Goal: Transaction & Acquisition: Purchase product/service

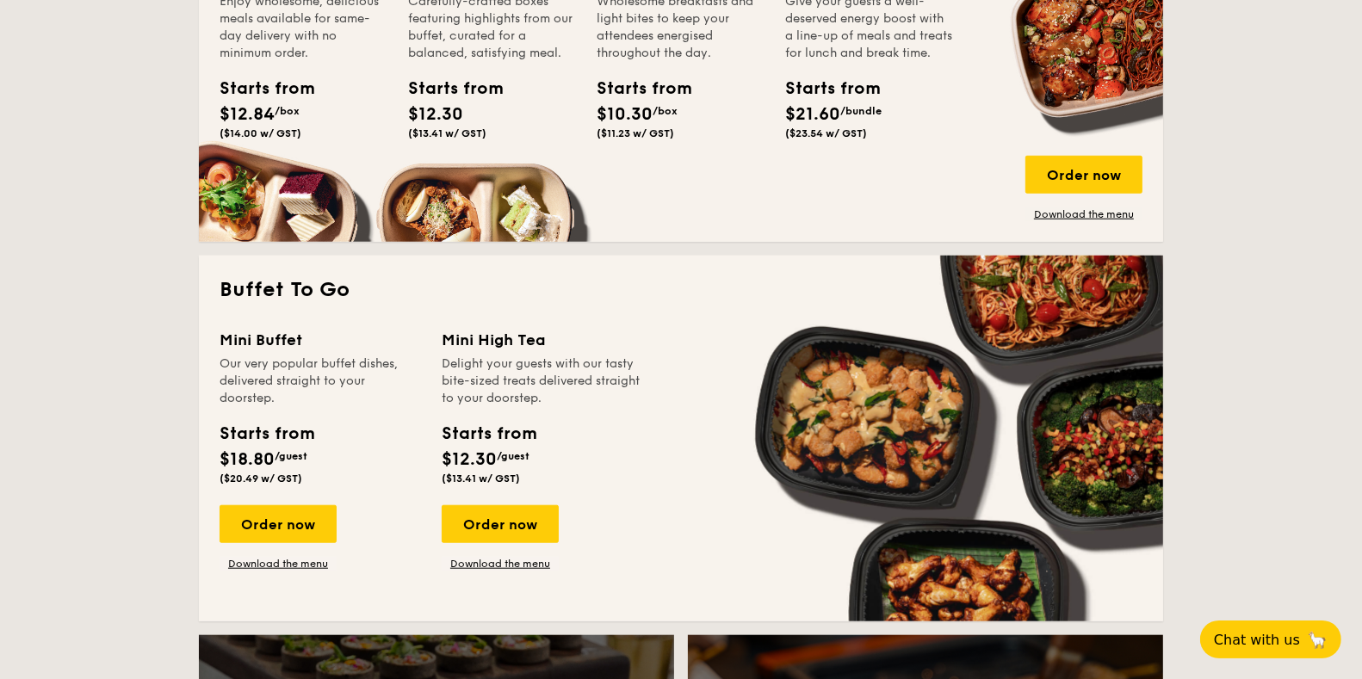
scroll to position [1423, 0]
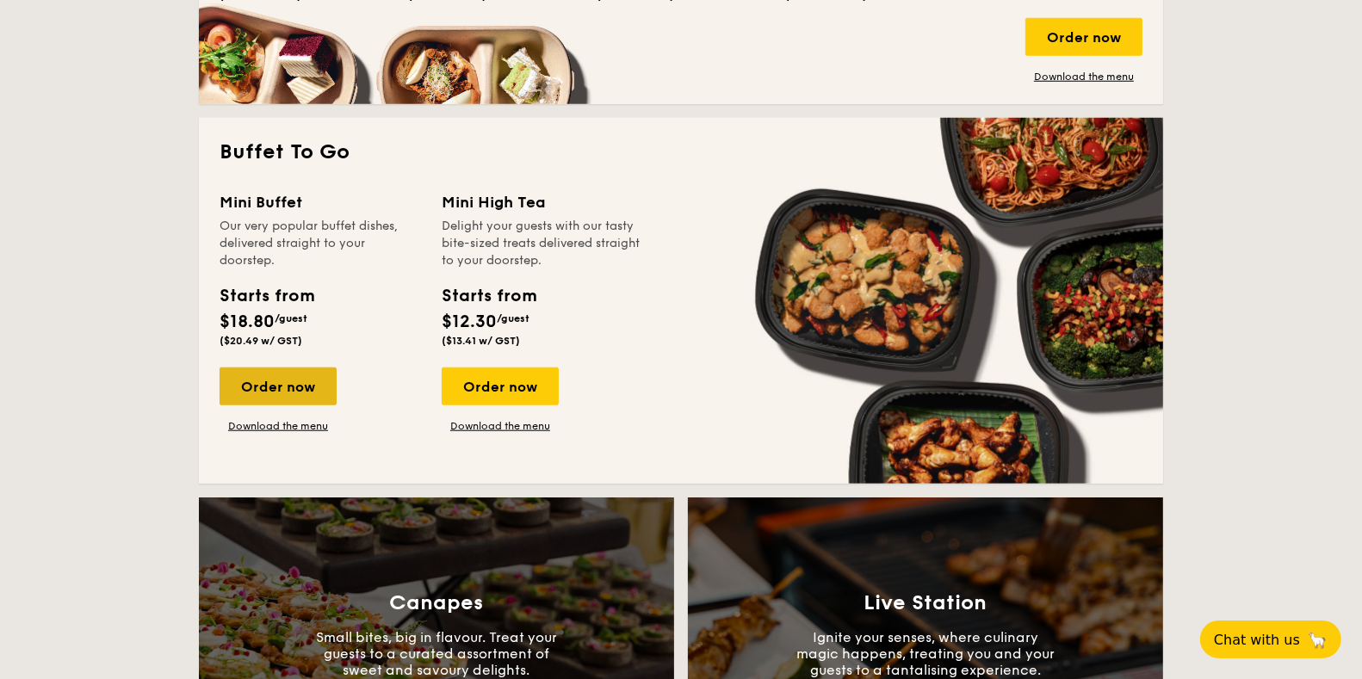
click at [275, 389] on div "Order now" at bounding box center [278, 387] width 117 height 38
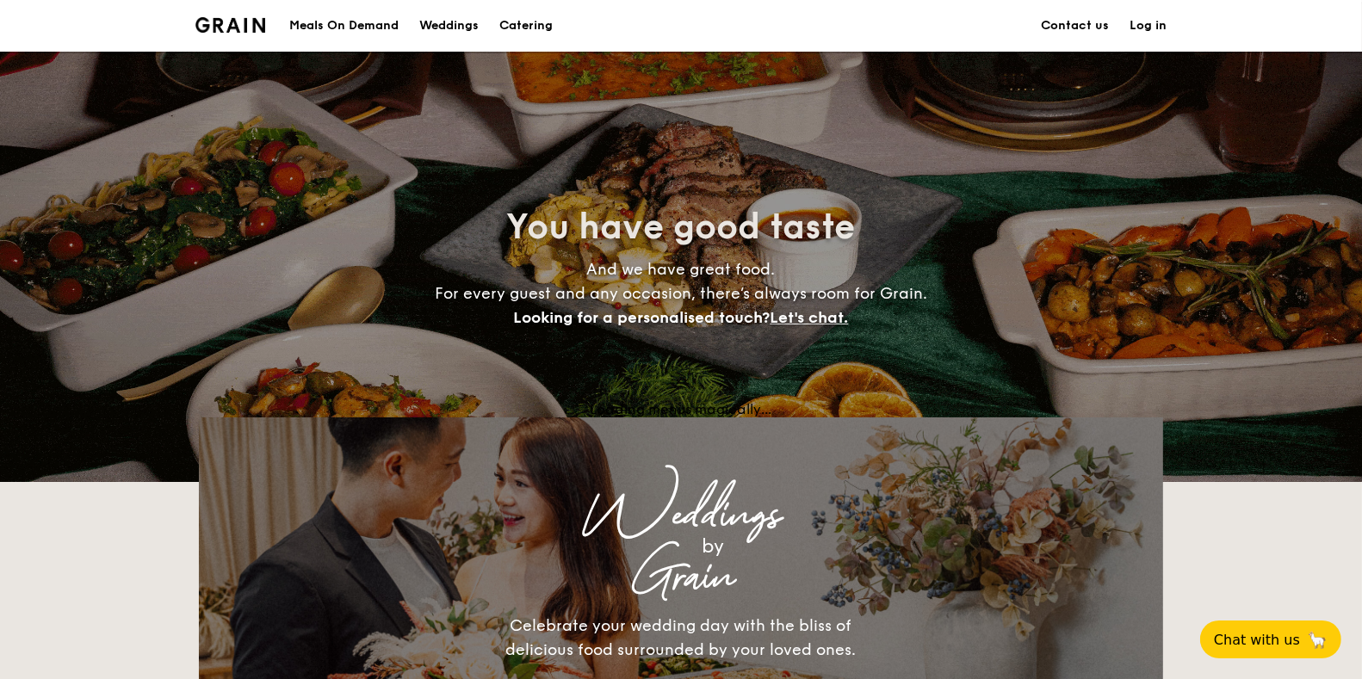
scroll to position [3305, 0]
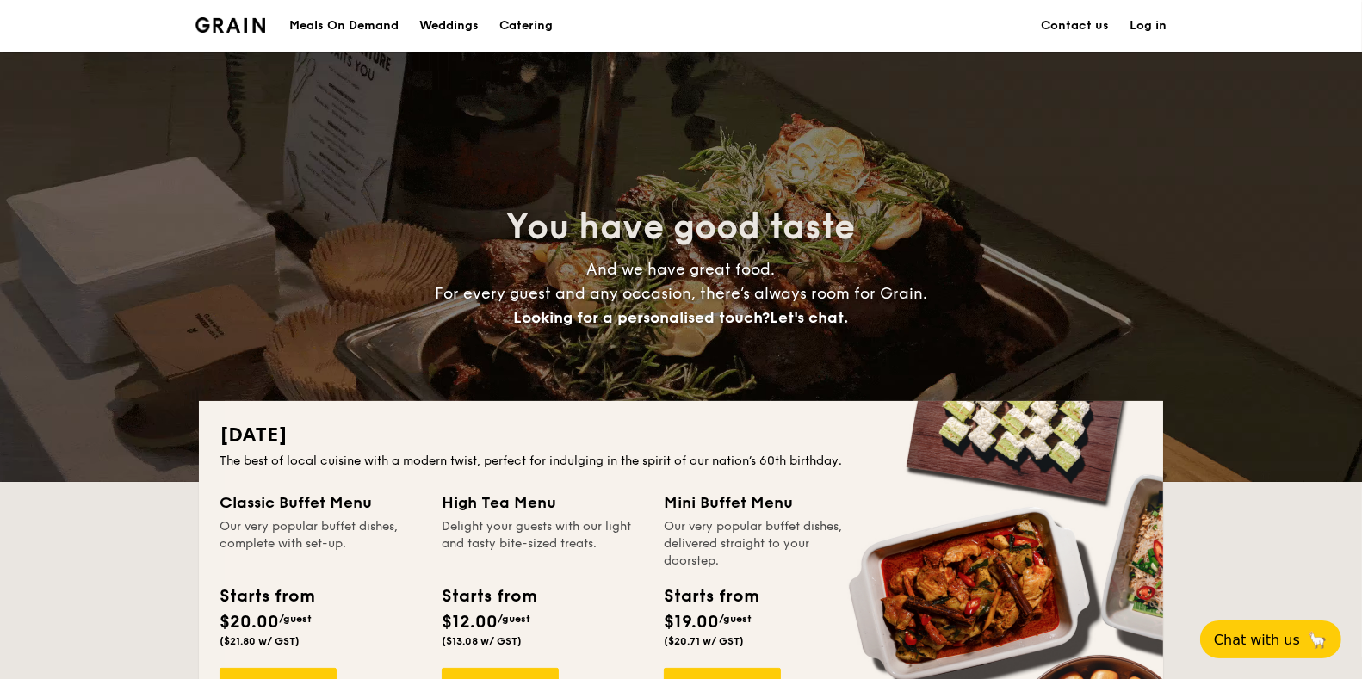
click at [540, 24] on h1 "Catering" at bounding box center [525, 26] width 53 height 52
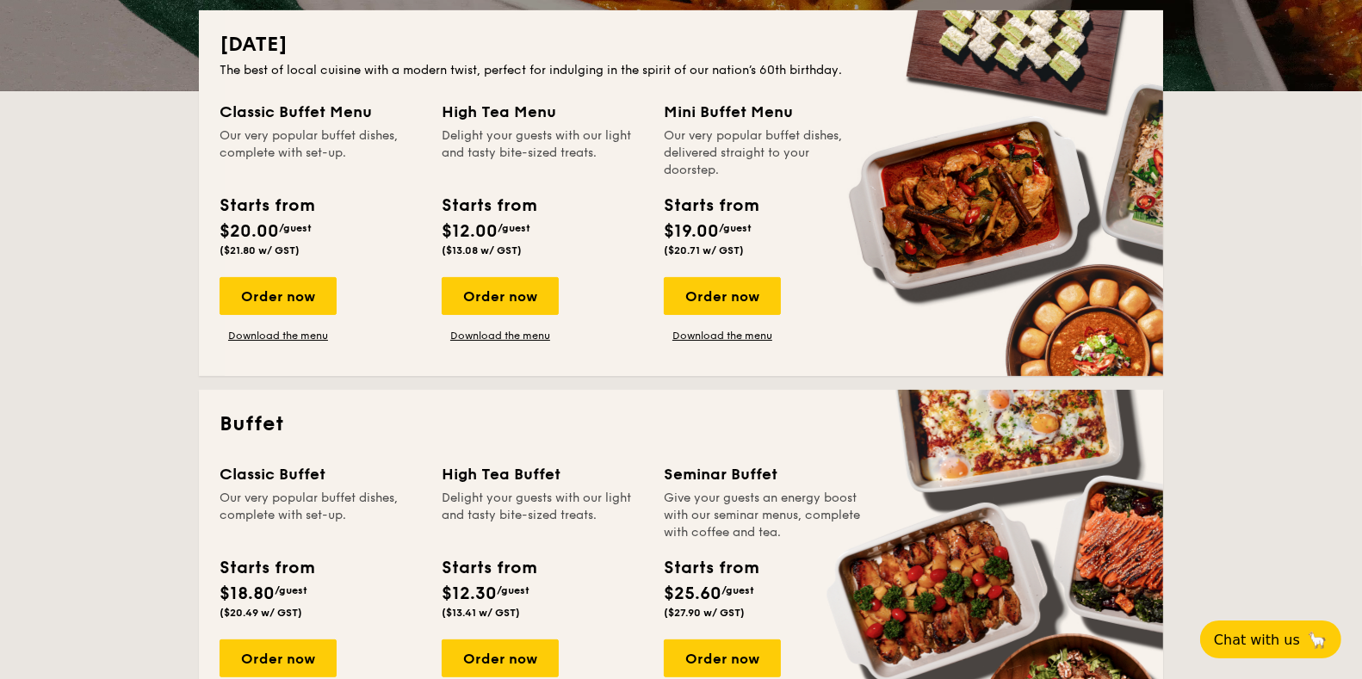
scroll to position [399, 0]
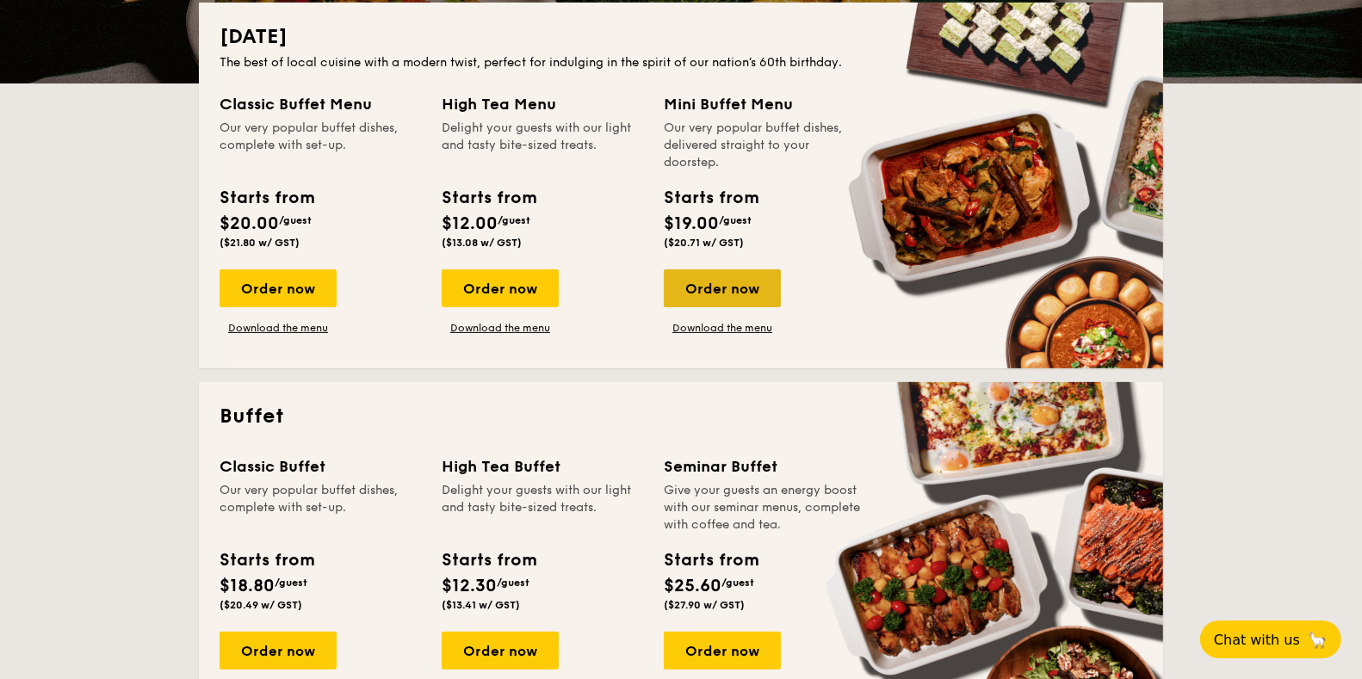
click at [712, 295] on div "Order now" at bounding box center [722, 289] width 117 height 38
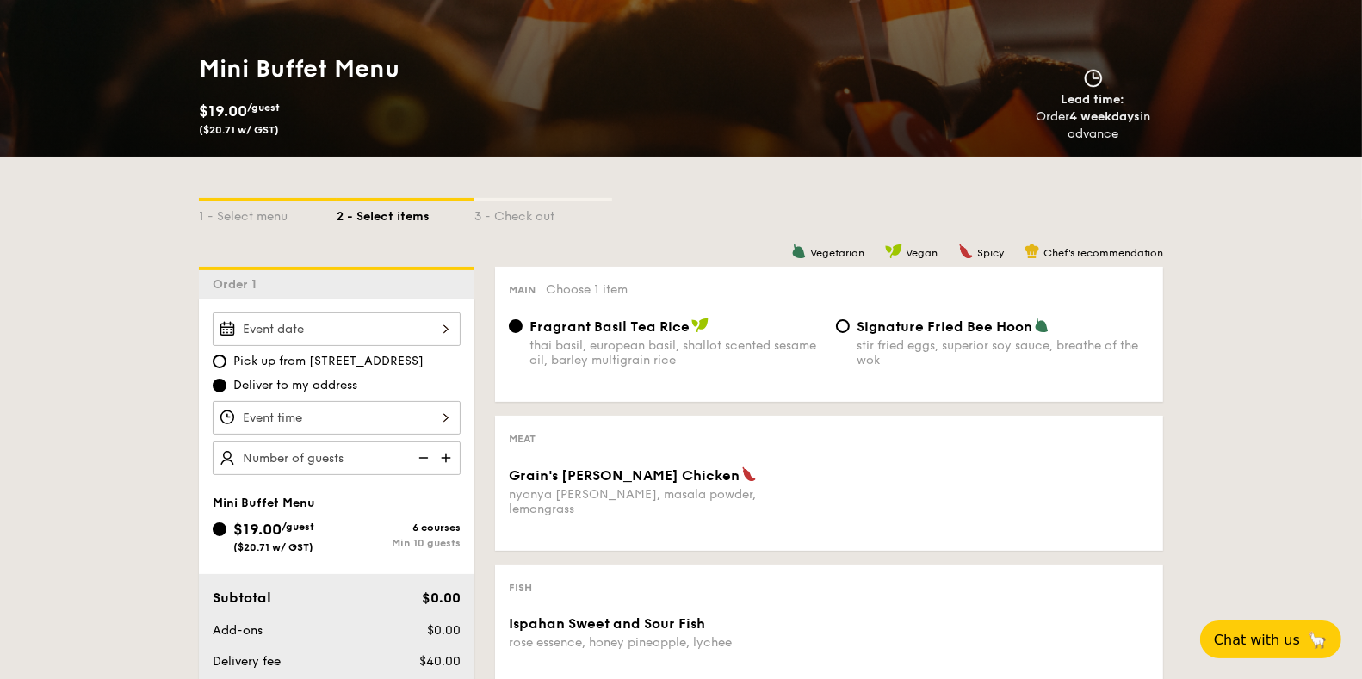
scroll to position [354, 0]
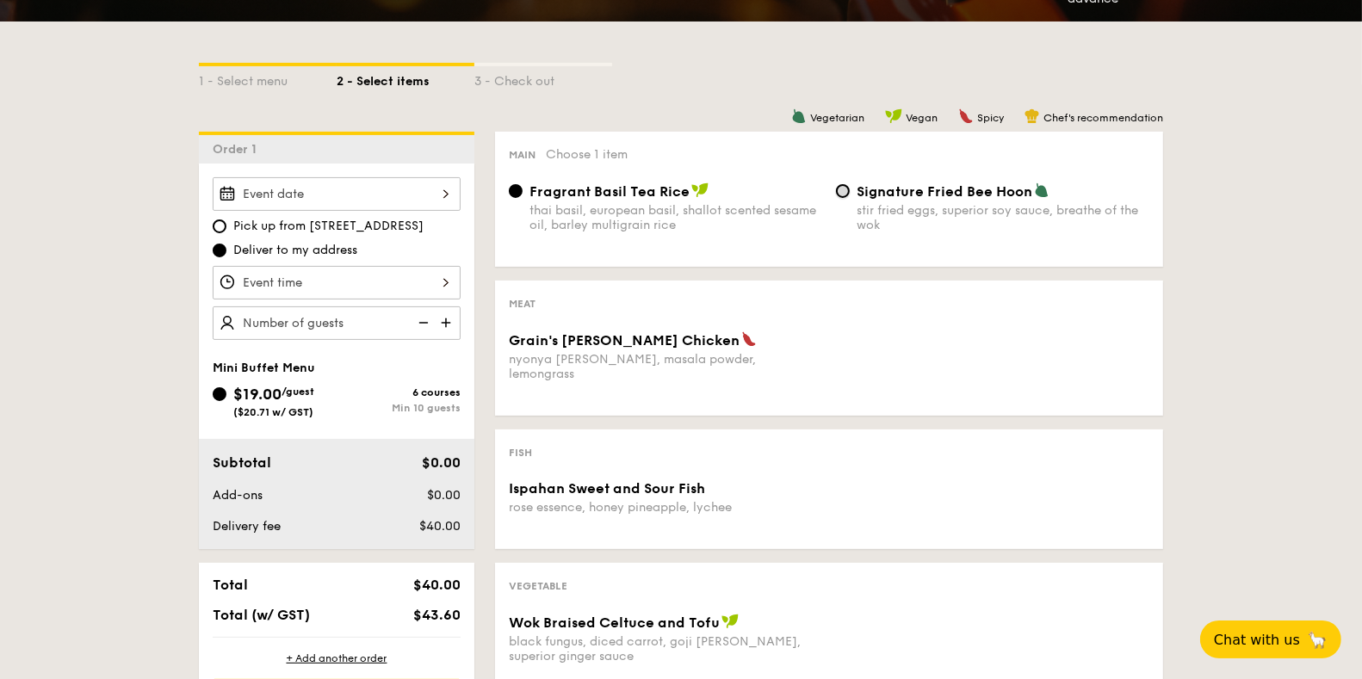
click at [846, 191] on input "Signature Fried Bee Hoon stir fried eggs, superior soy sauce, breathe of the wok" at bounding box center [843, 191] width 14 height 14
radio input "true"
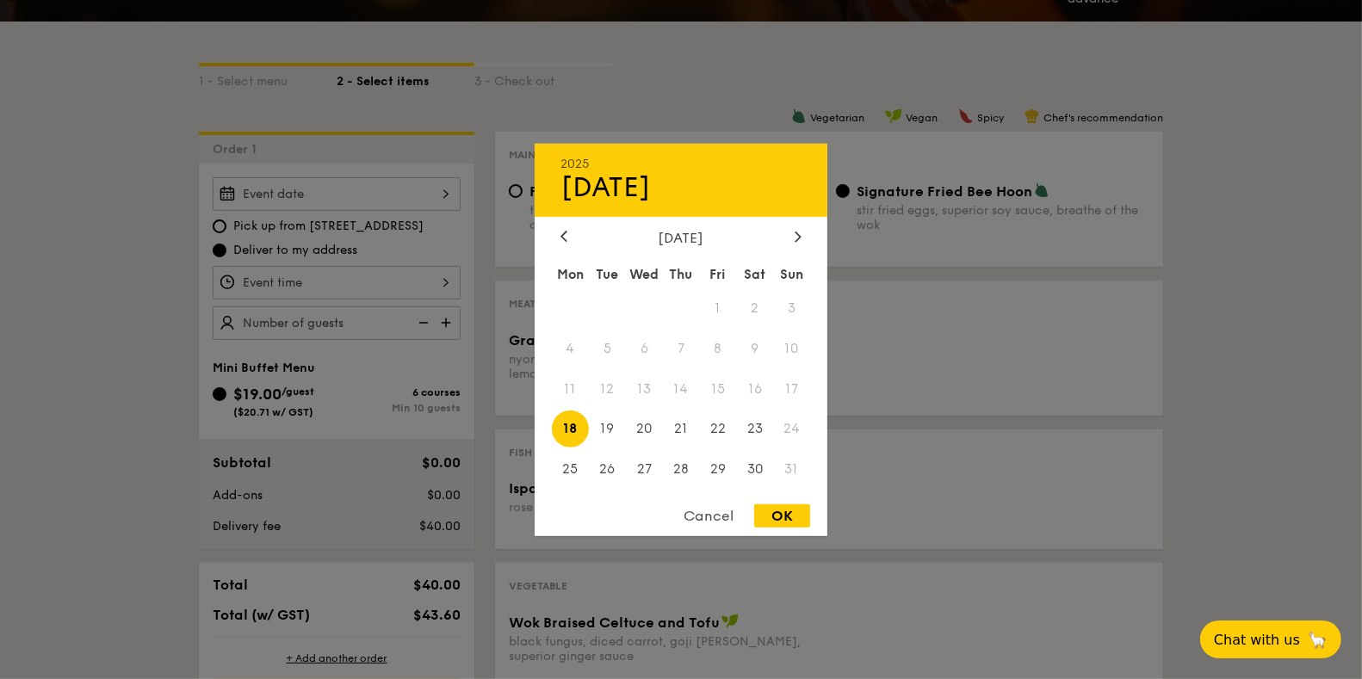
click at [399, 191] on div "2025 Aug 18 August 2025 Mon Tue Wed Thu Fri Sat Sun 1 2 3 4 5 6 7 8 9 10 11 12 …" at bounding box center [337, 194] width 248 height 34
click at [651, 431] on span "20" at bounding box center [644, 429] width 37 height 37
click at [773, 518] on div "OK" at bounding box center [782, 516] width 56 height 23
type input "Aug 20, 2025"
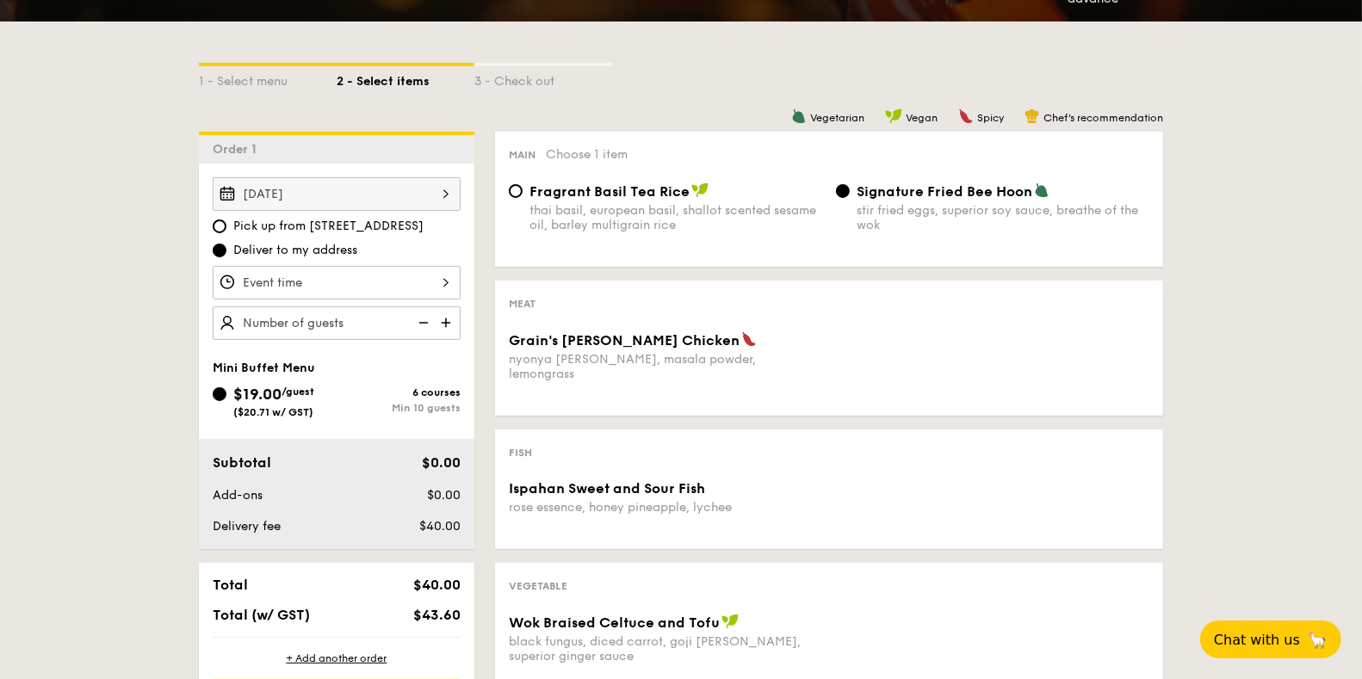
click at [444, 314] on img at bounding box center [448, 323] width 26 height 33
click at [426, 322] on img at bounding box center [422, 323] width 26 height 33
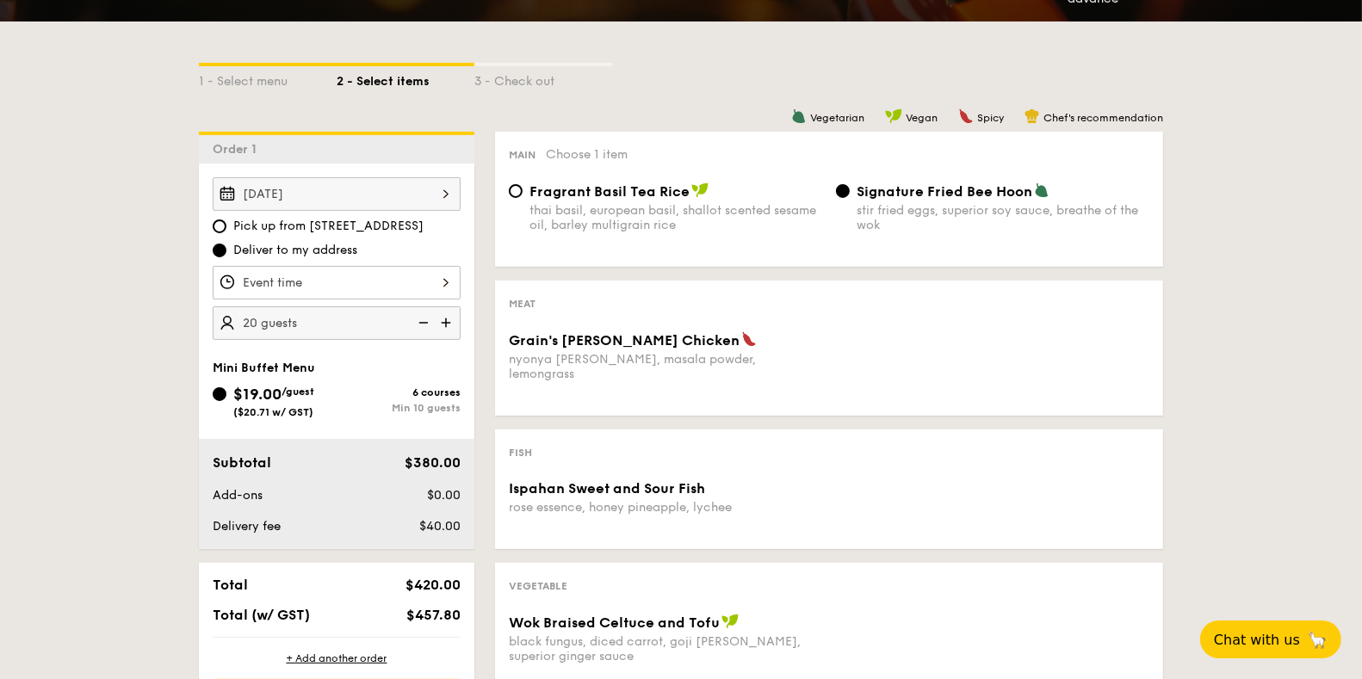
click at [446, 320] on img at bounding box center [448, 323] width 26 height 33
type input "25 guests"
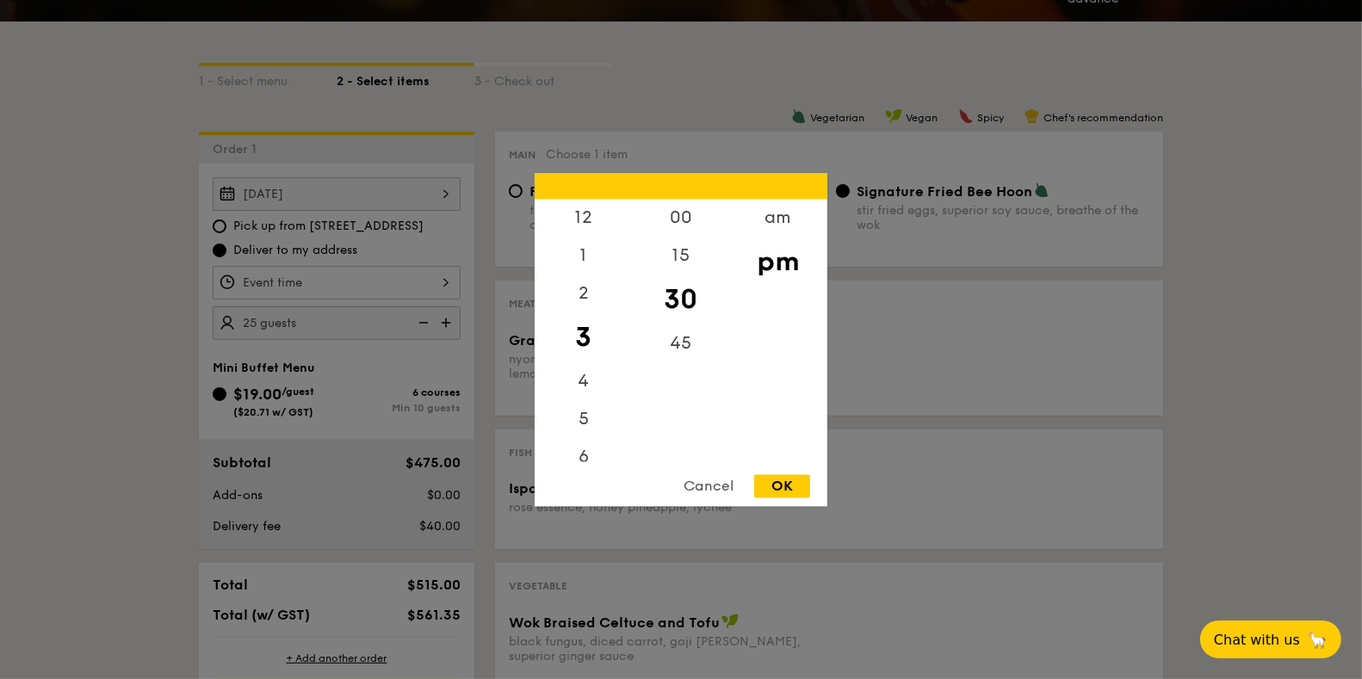
click at [444, 277] on div "12 1 2 3 4 5 6 7 8 9 10 11 00 15 30 45 am pm Cancel OK" at bounding box center [337, 283] width 248 height 34
click at [582, 422] on div "5" at bounding box center [583, 425] width 97 height 50
click at [676, 213] on div "00" at bounding box center [680, 224] width 97 height 50
click at [688, 308] on div "30" at bounding box center [680, 312] width 97 height 50
click at [776, 482] on div "OK" at bounding box center [782, 485] width 56 height 23
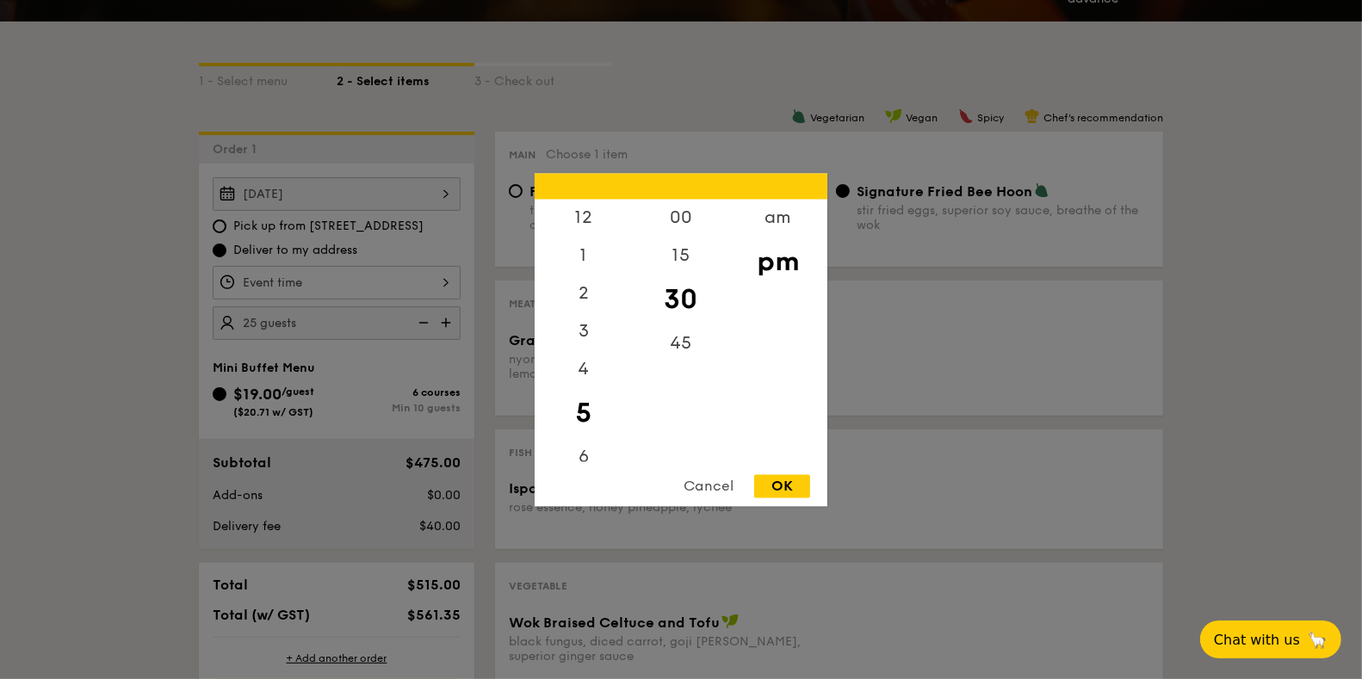
type input "5:30PM"
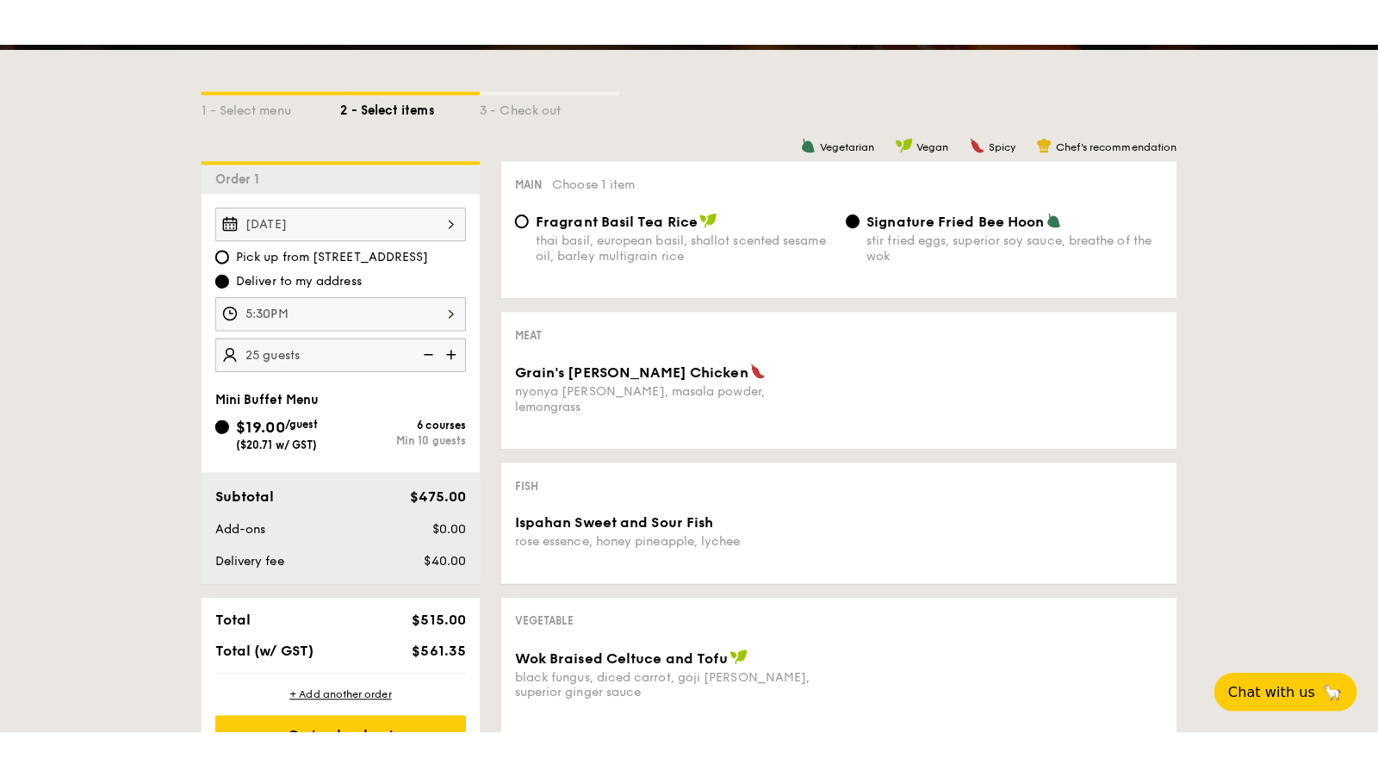
scroll to position [131, 0]
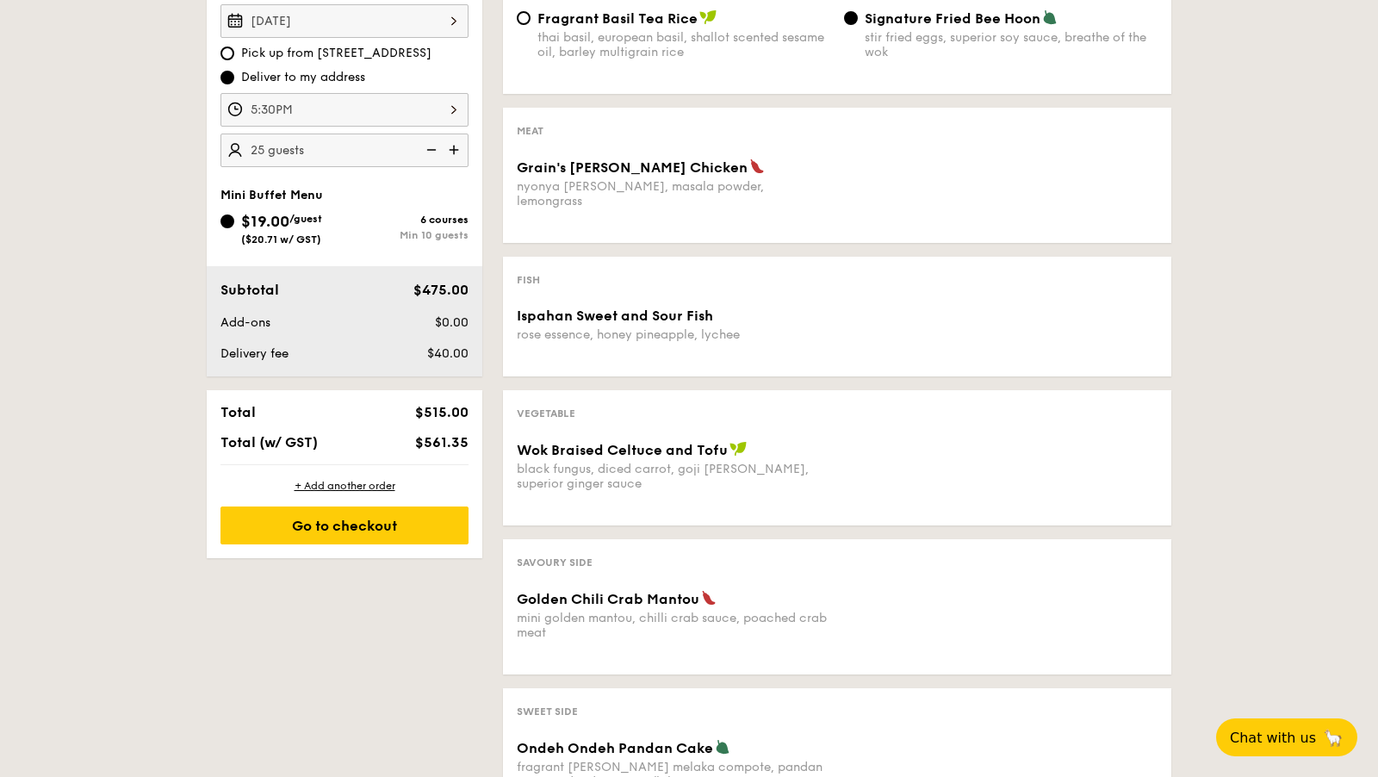
scroll to position [529, 0]
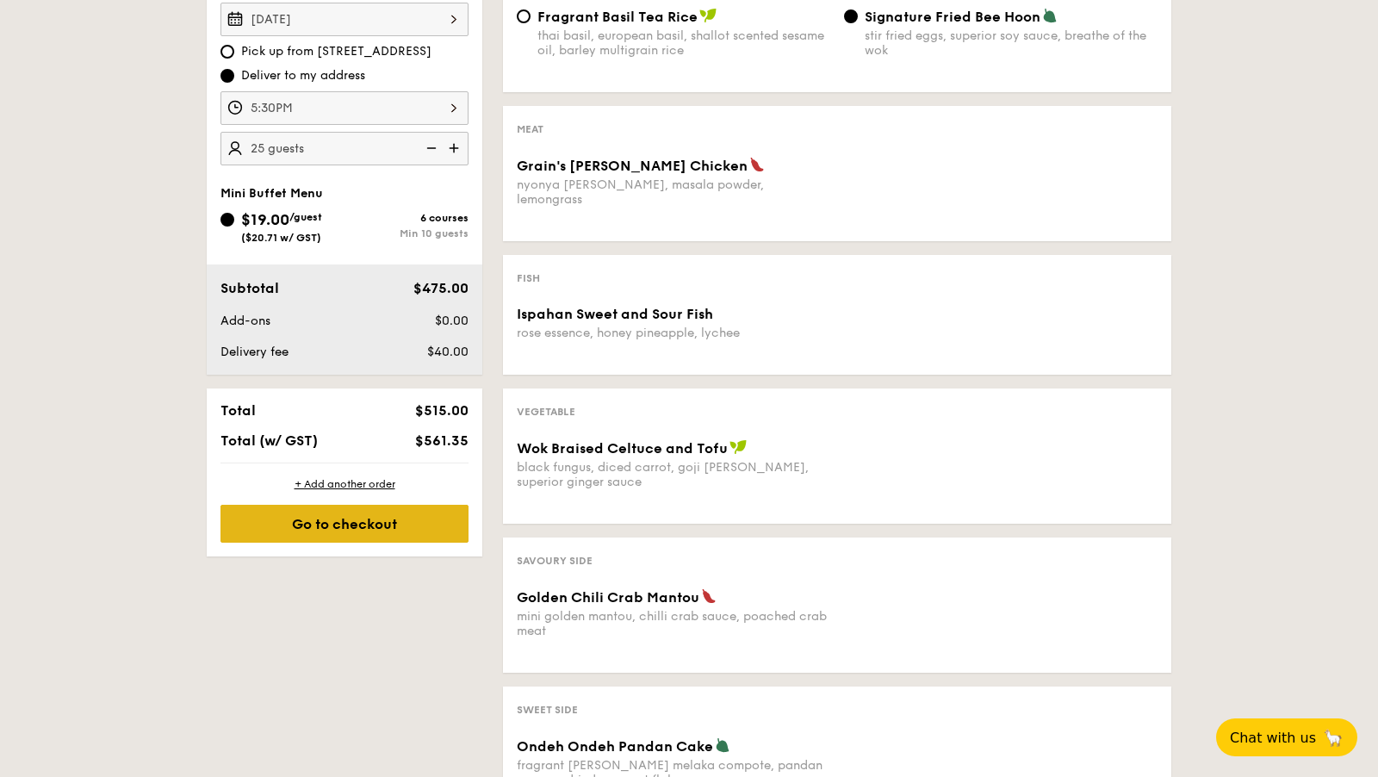
click at [301, 518] on div "Go to checkout" at bounding box center [344, 524] width 248 height 38
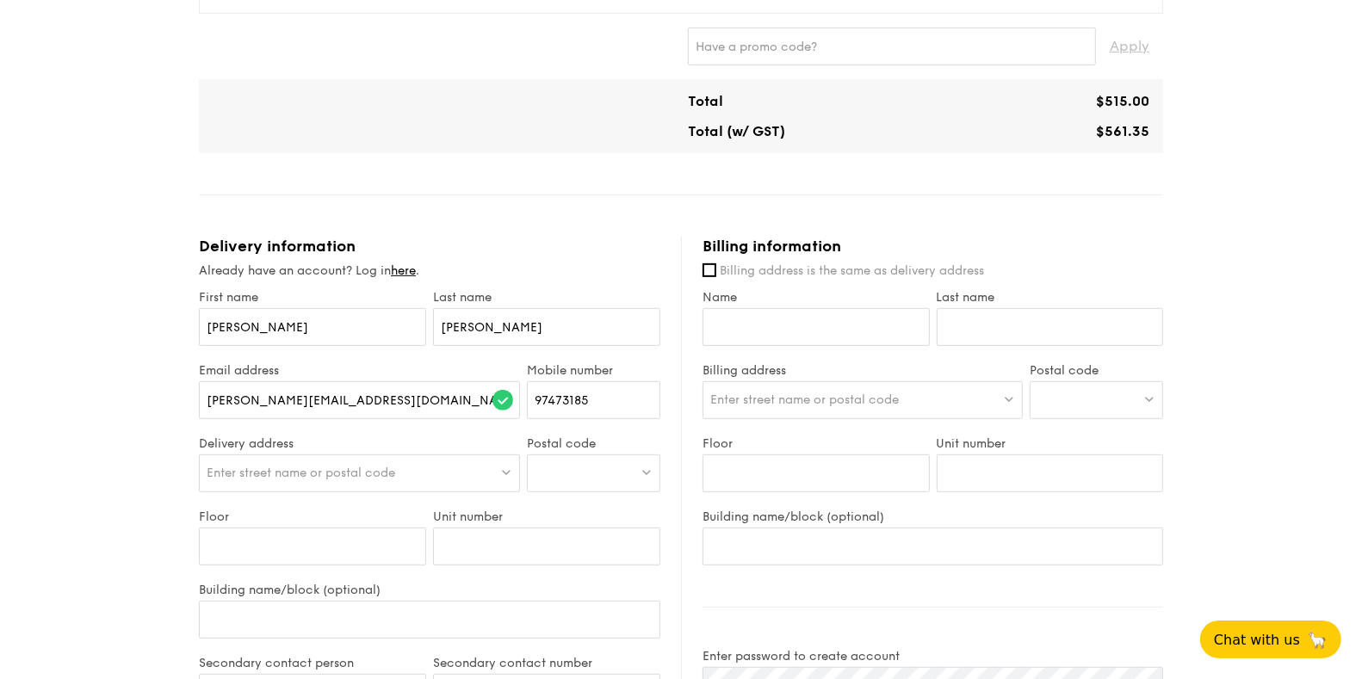
scroll to position [605, 0]
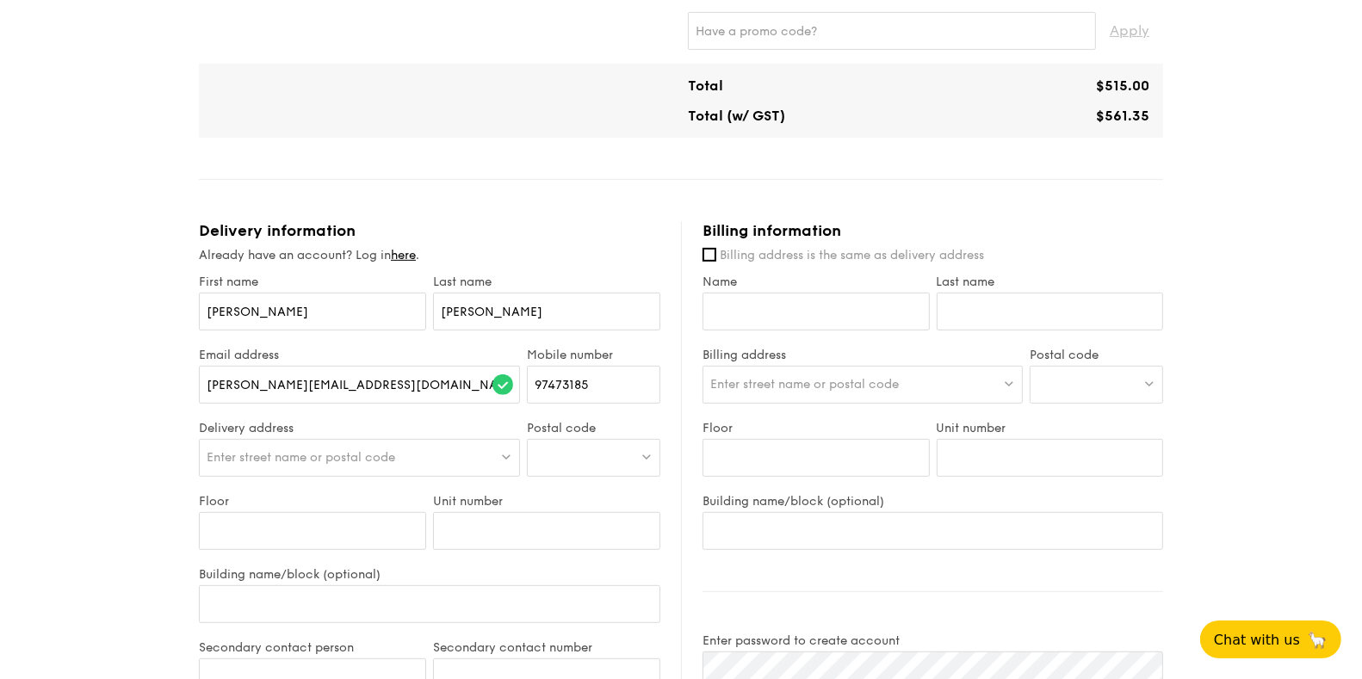
click at [721, 251] on span "Billing address is the same as delivery address" at bounding box center [852, 255] width 264 height 15
click at [716, 251] on input "Billing address is the same as delivery address" at bounding box center [710, 255] width 14 height 14
checkbox input "true"
type input "Christine"
type input "Yong"
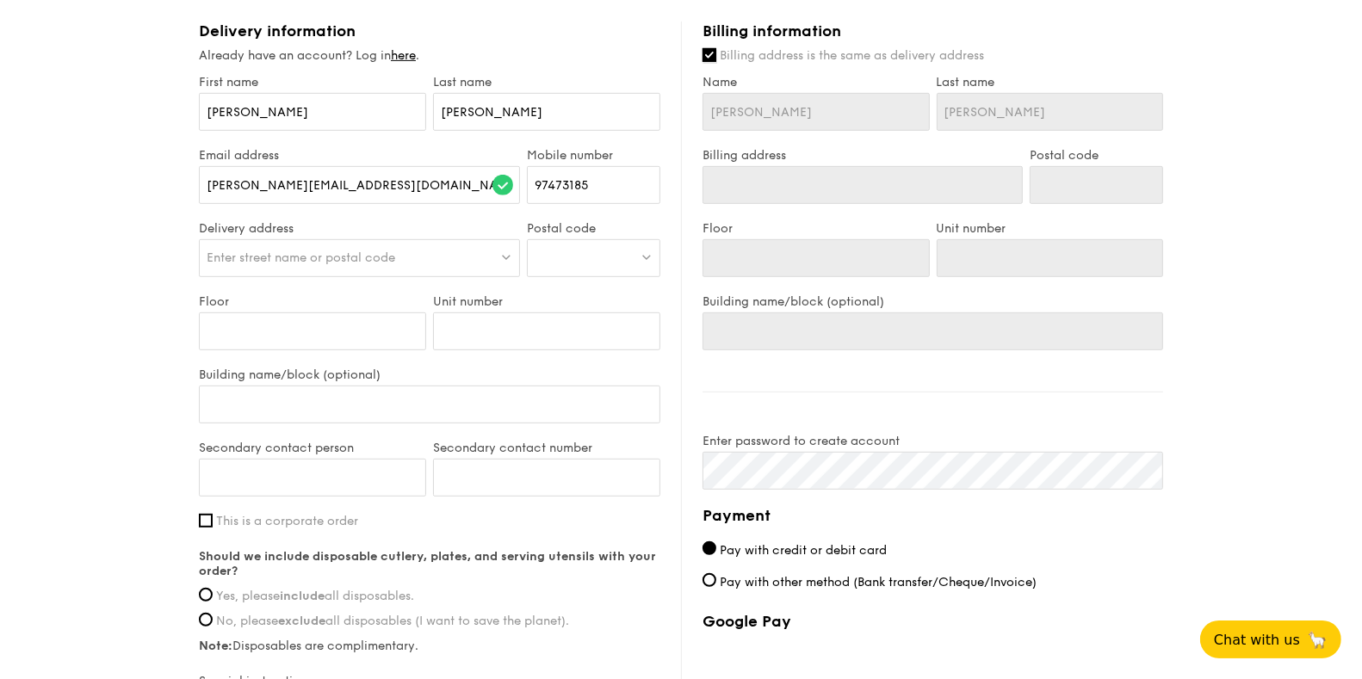
scroll to position [788, 0]
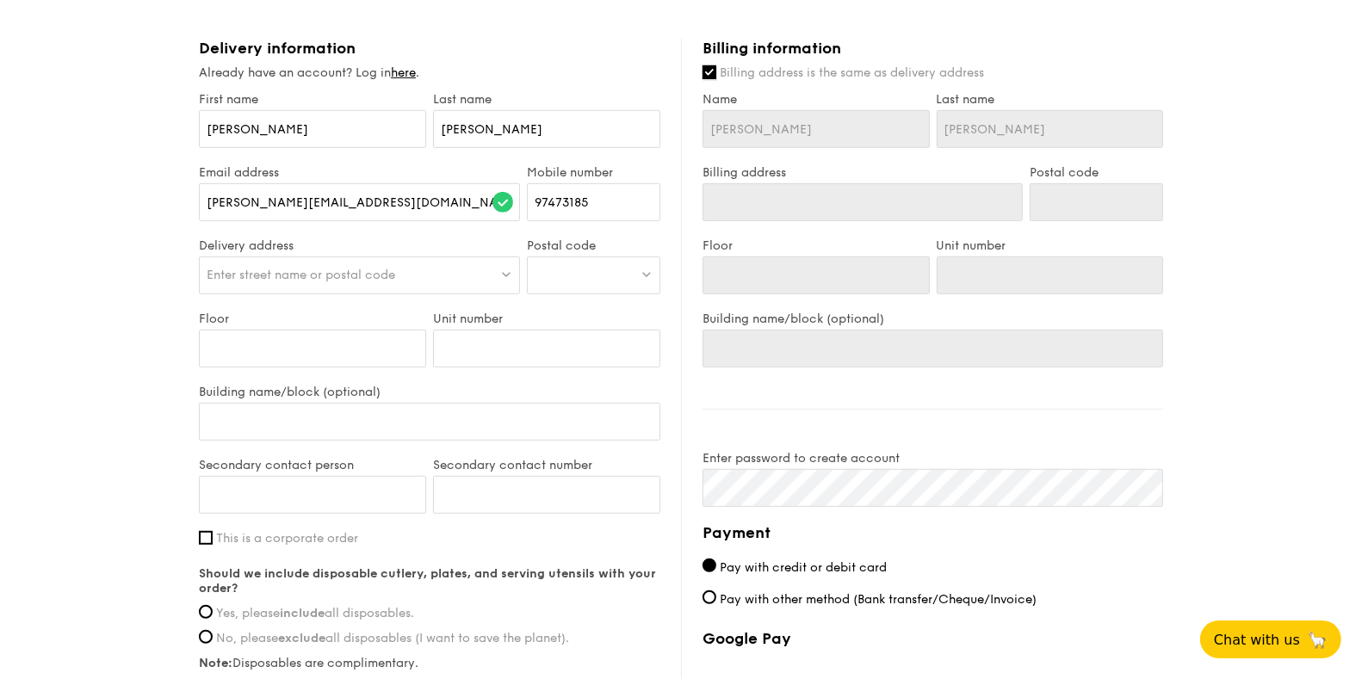
click at [708, 67] on input "Billing address is the same as delivery address" at bounding box center [710, 72] width 14 height 14
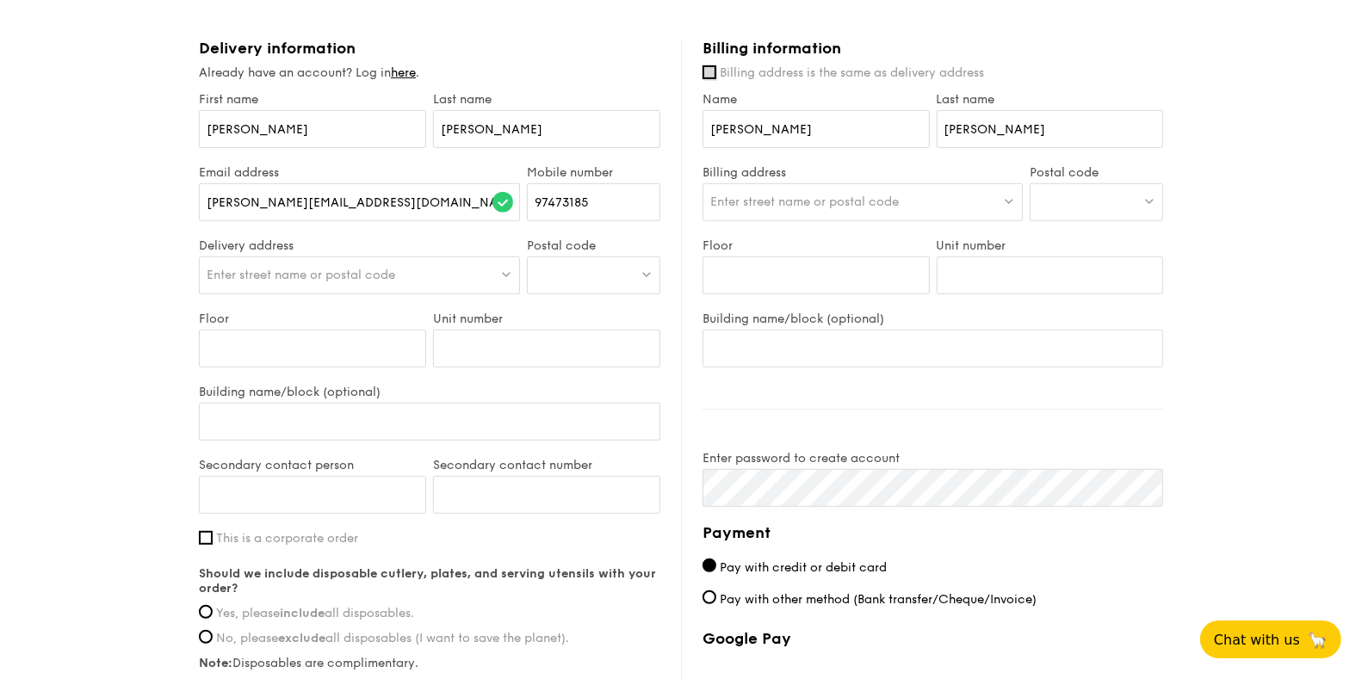
click at [708, 67] on input "Billing address is the same as delivery address" at bounding box center [710, 72] width 14 height 14
checkbox input "true"
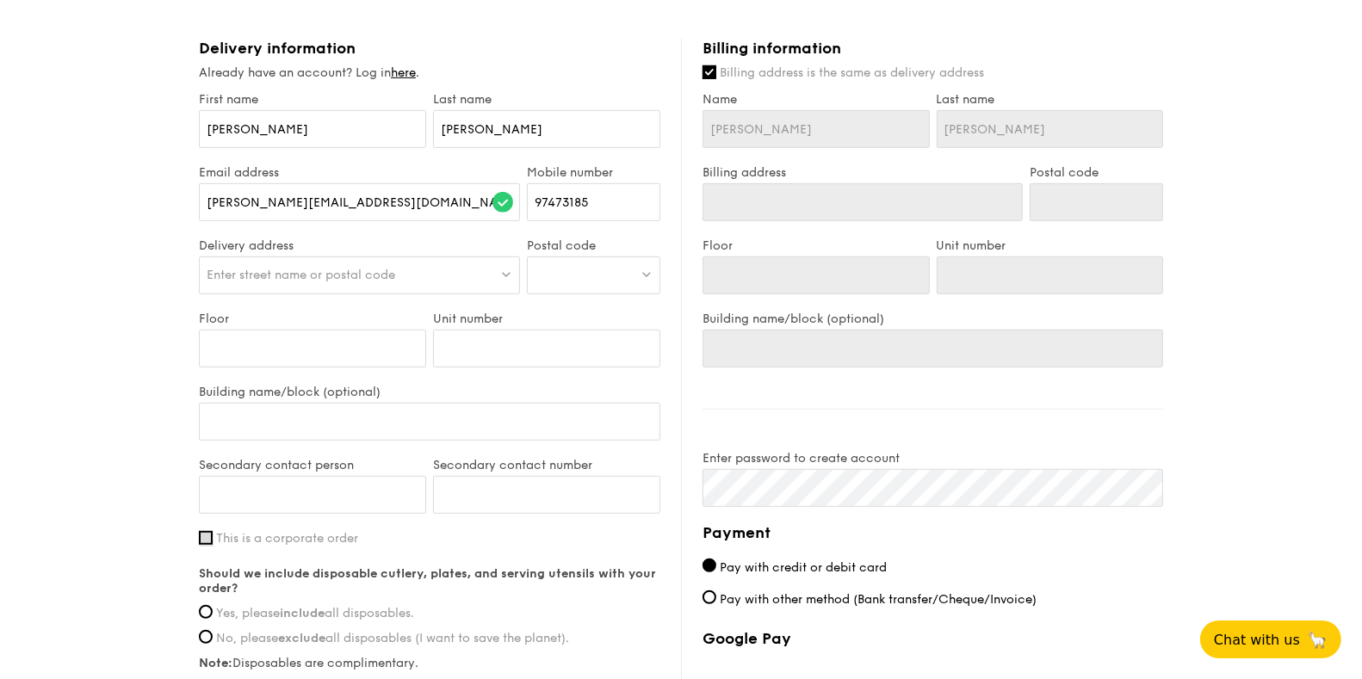
click at [209, 535] on input "This is a corporate order" at bounding box center [206, 538] width 14 height 14
checkbox input "true"
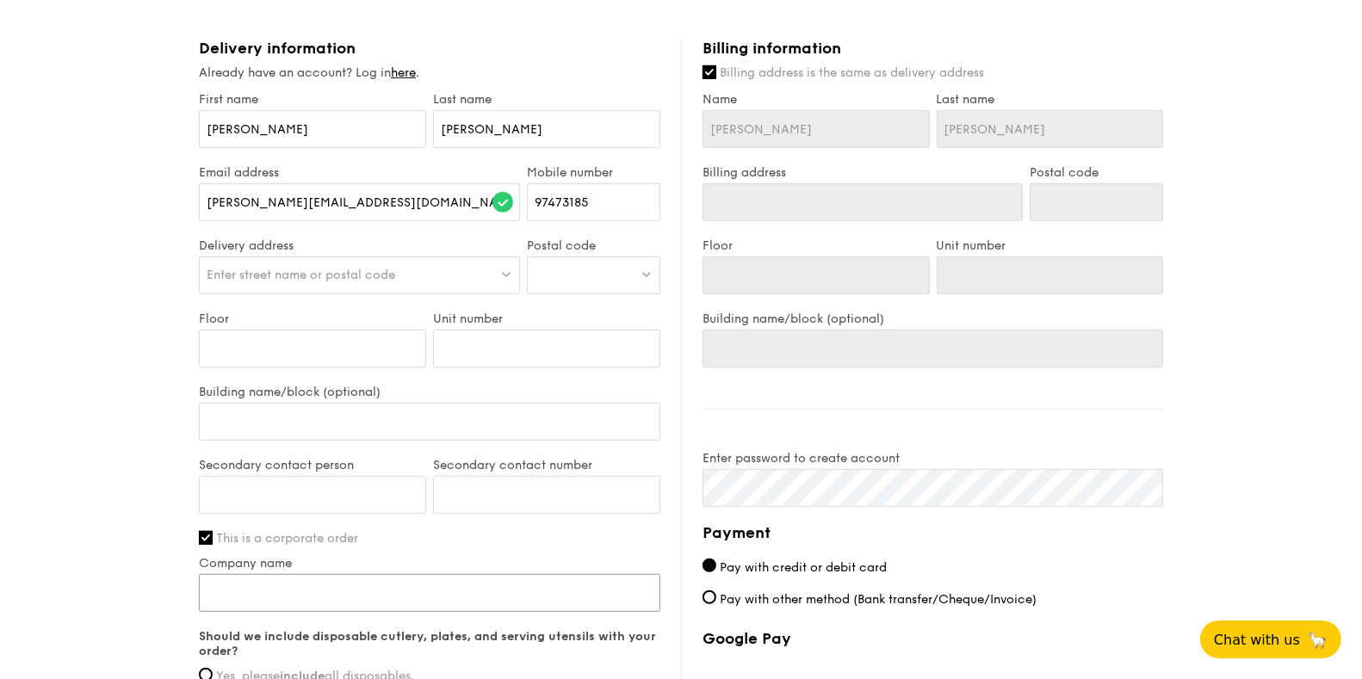
click at [245, 593] on input "Company name" at bounding box center [430, 593] width 462 height 38
click at [273, 133] on input "Christine" at bounding box center [312, 129] width 227 height 38
type input "Christin"
type input "Christi"
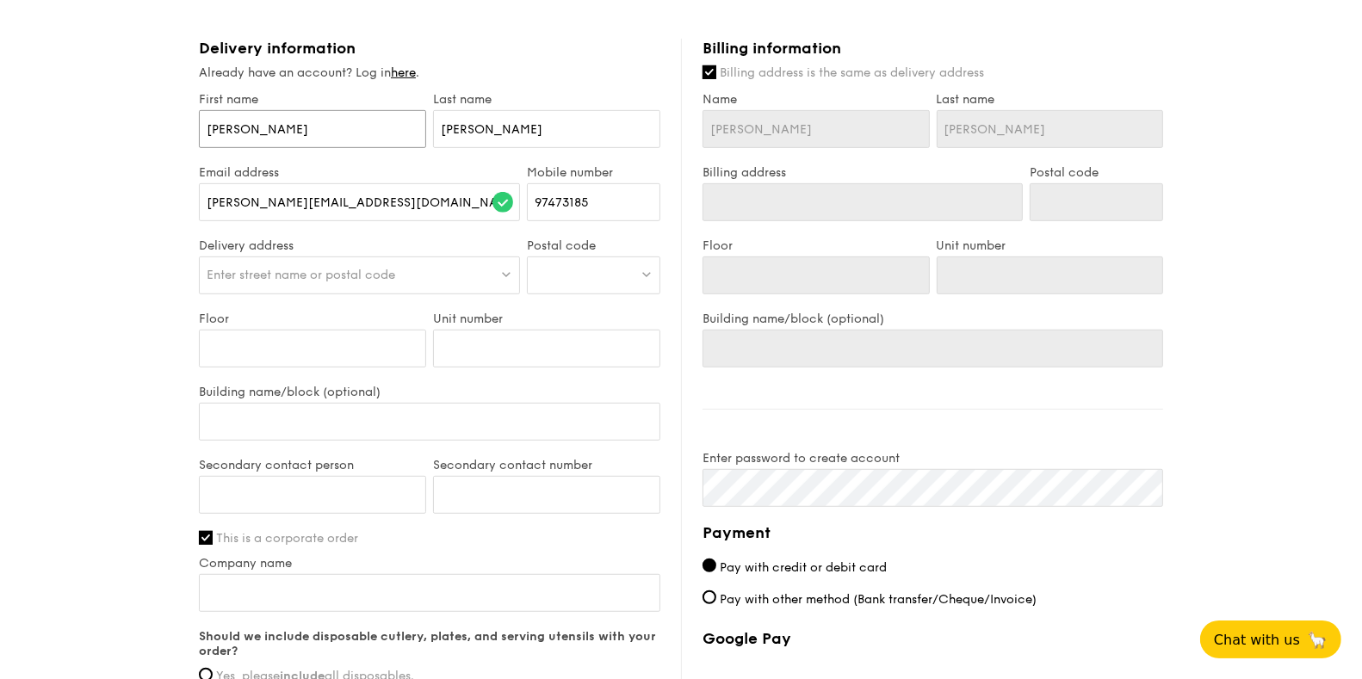
type input "Christi"
type input "Christ"
type input "Chris"
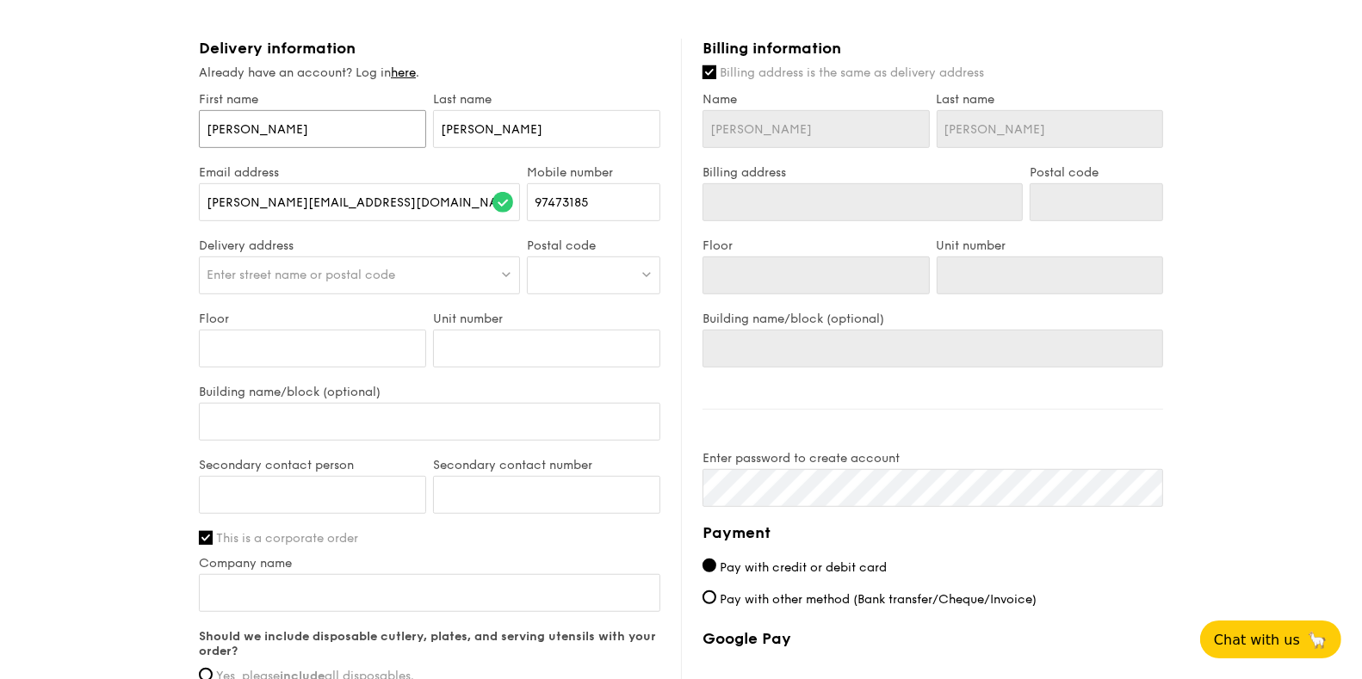
type input "Chri"
type input "Chr"
type input "Ch"
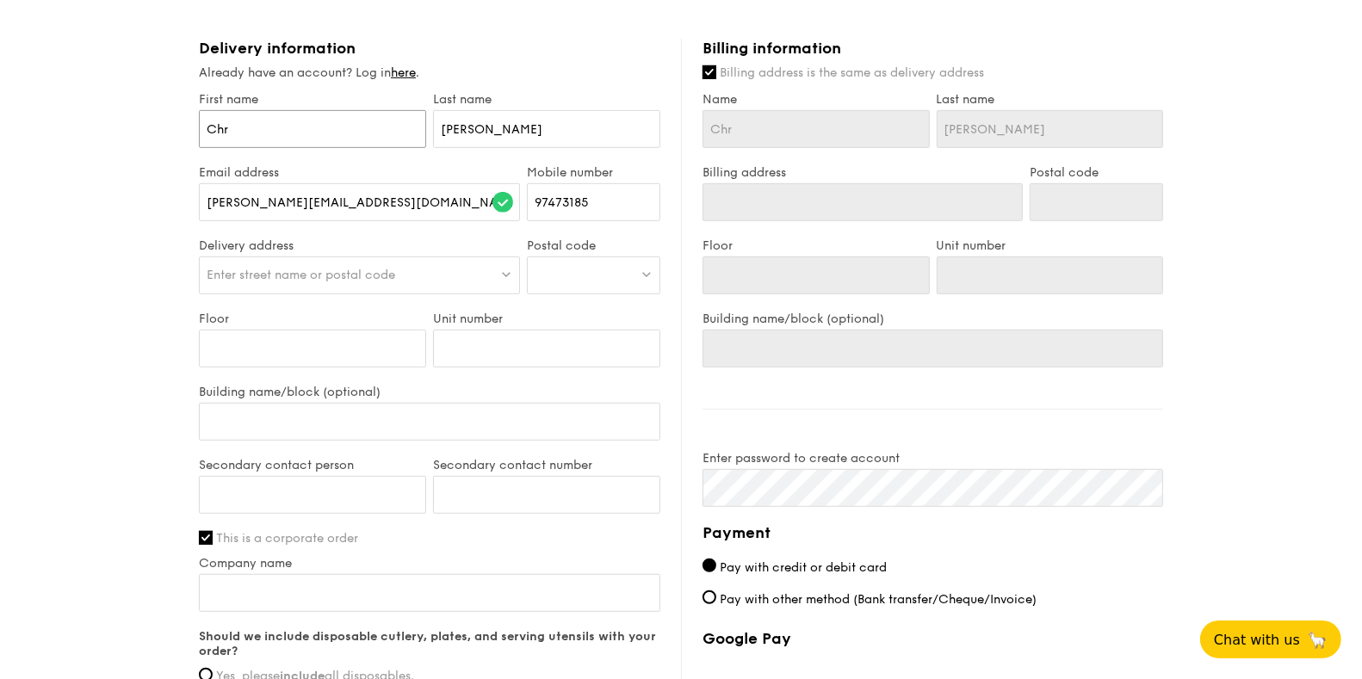
type input "Ch"
type input "C"
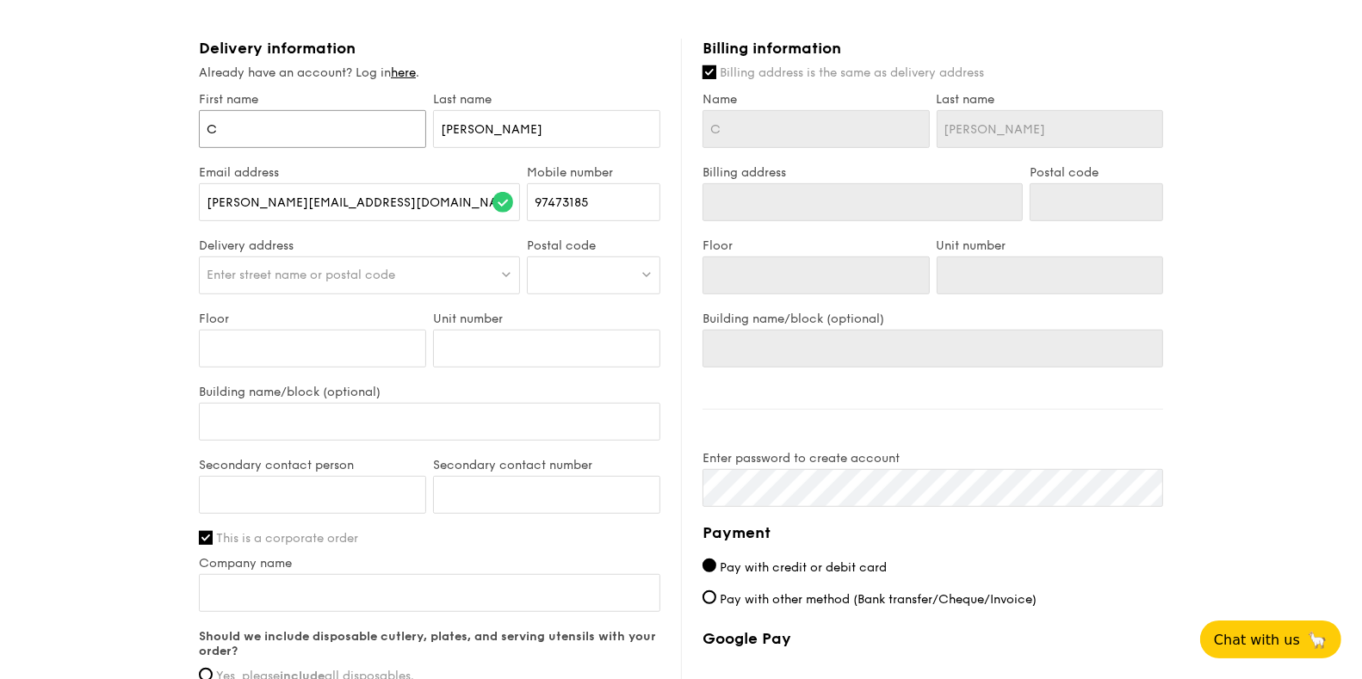
type input "CH"
type input "CHR"
type input "CHRS"
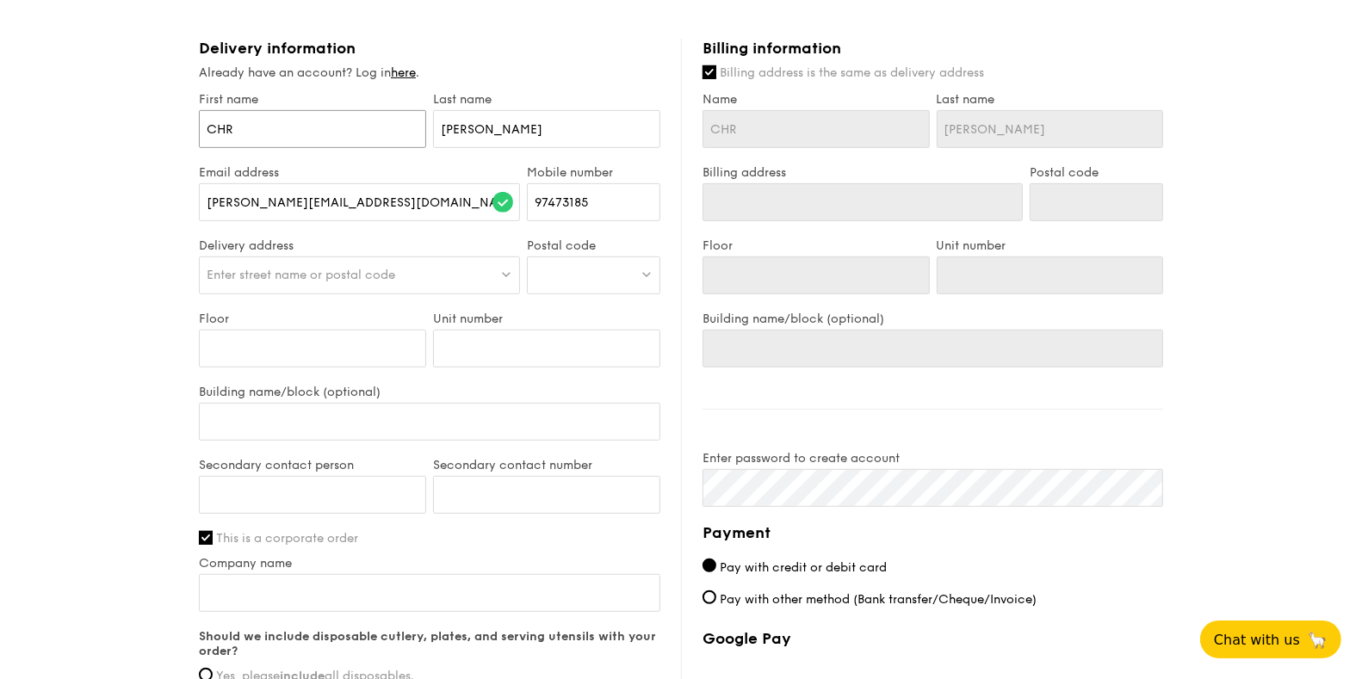
type input "CHRS"
type input "CHR"
type input "CHRI"
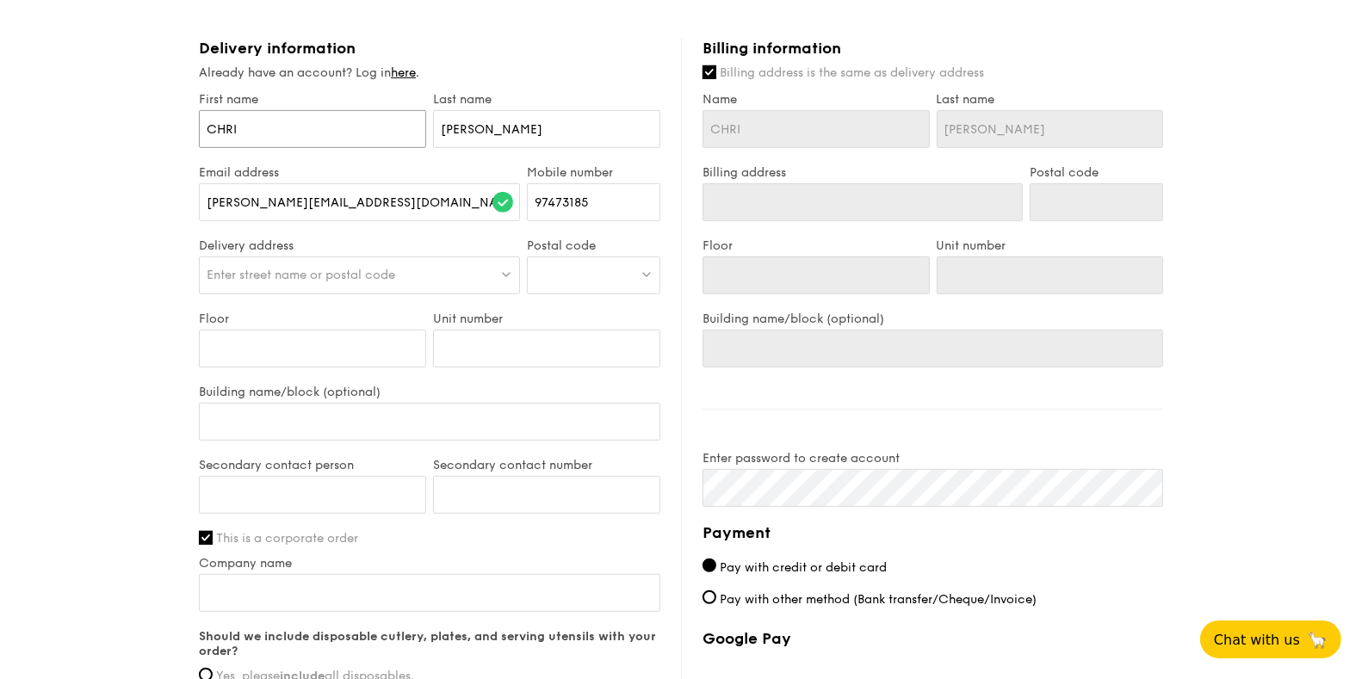
type input "CHRIS"
type input "CHRIST"
type input "CHRISTI"
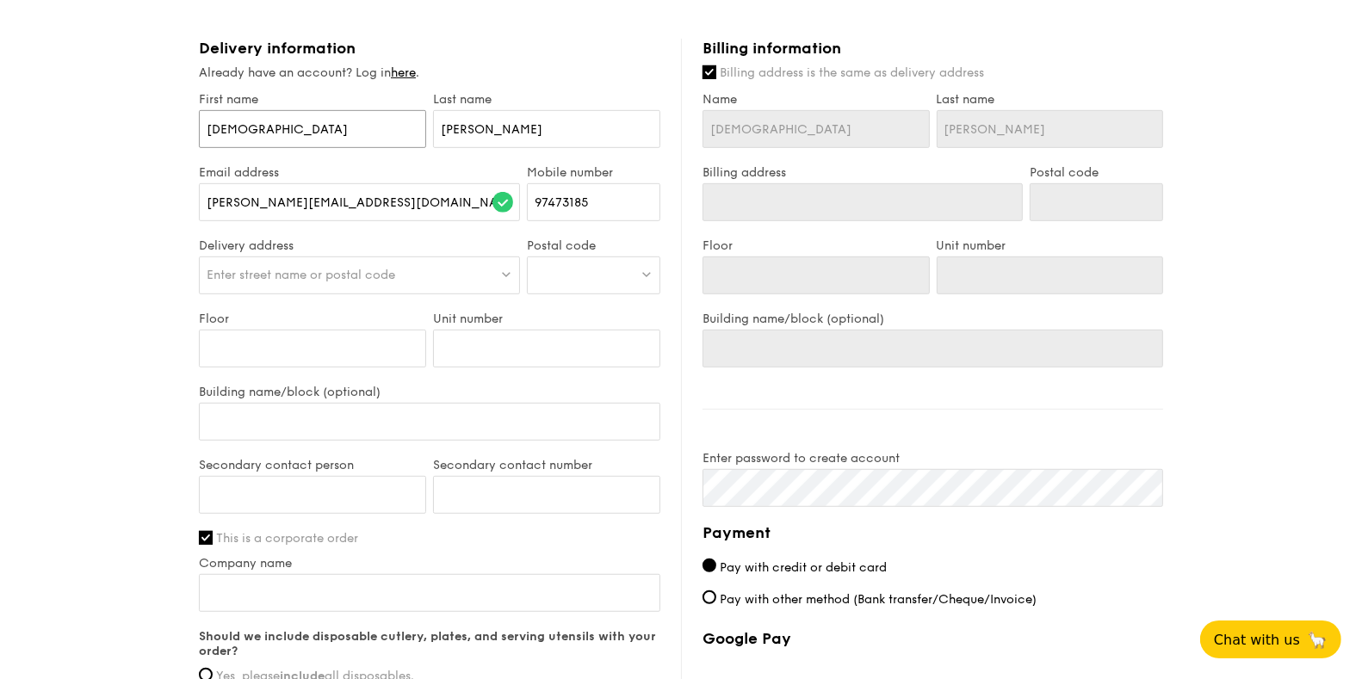
type input "CHRISTI"
type input "CHRISTIN"
type input "CHRISTINE"
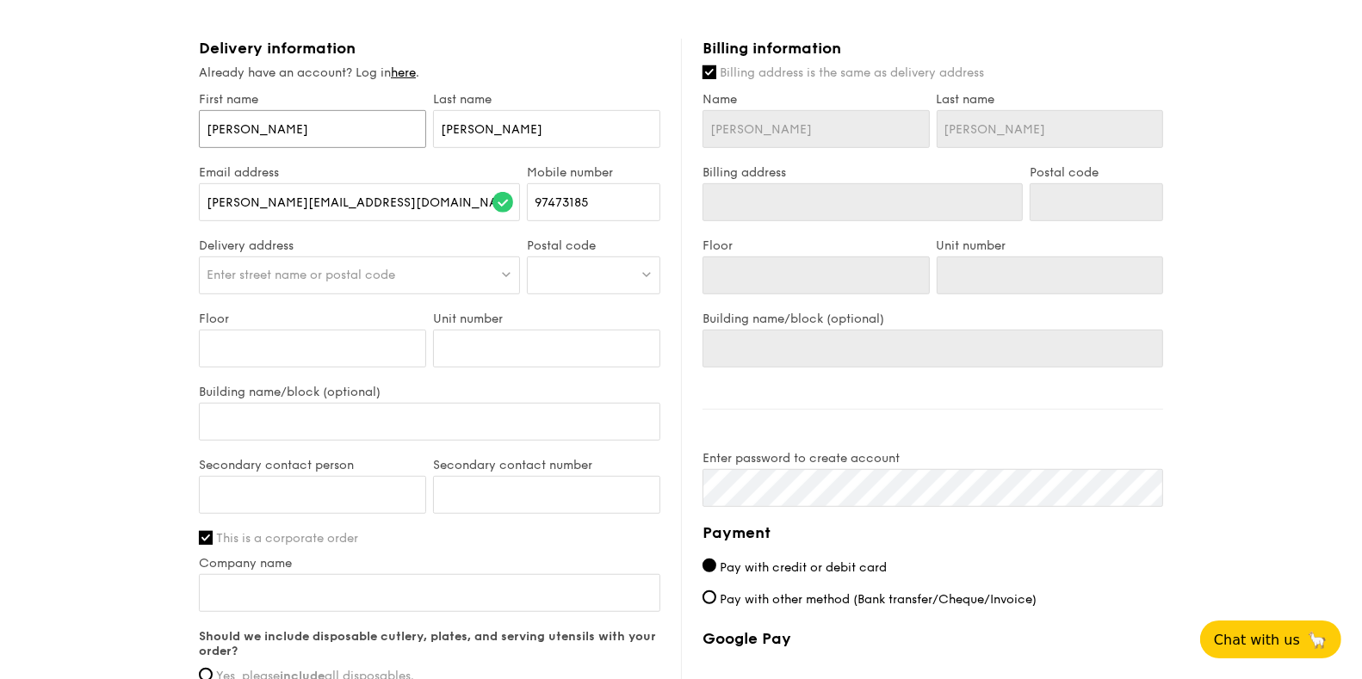
type input "CHRISTINE"
type input "Y"
type input "YO"
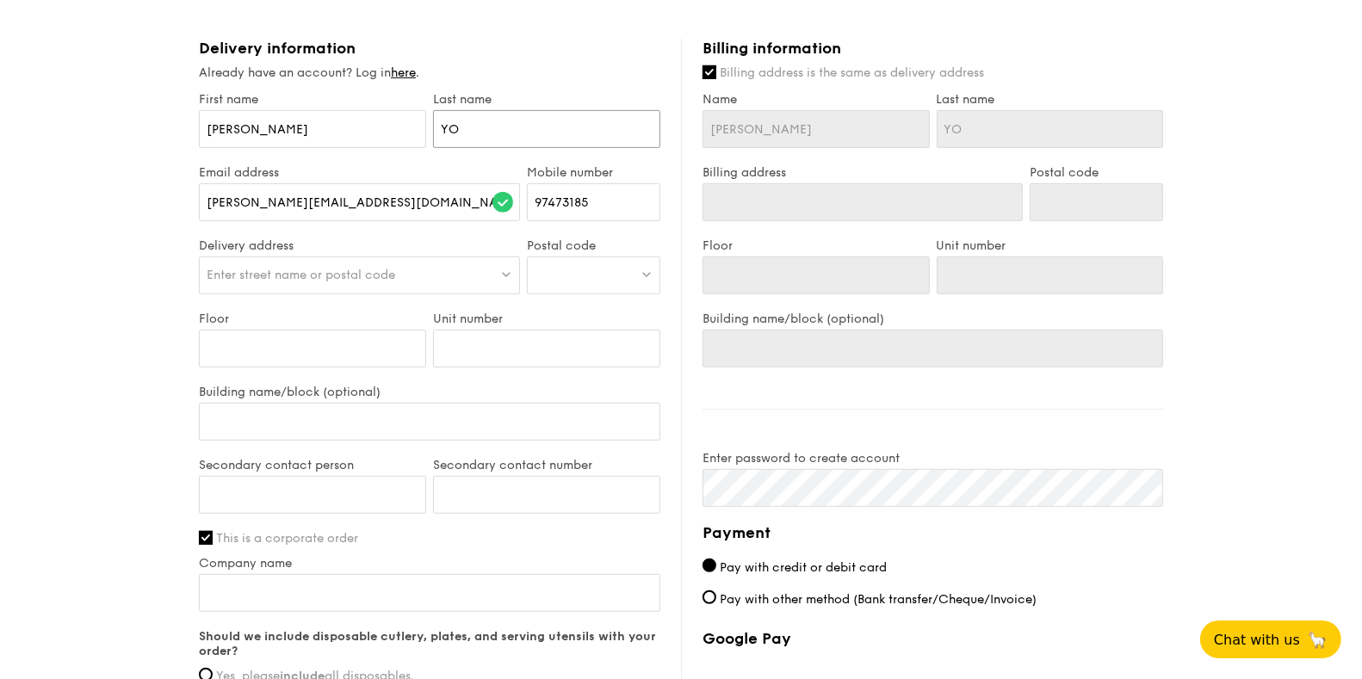
type input "YON"
type input "YONG"
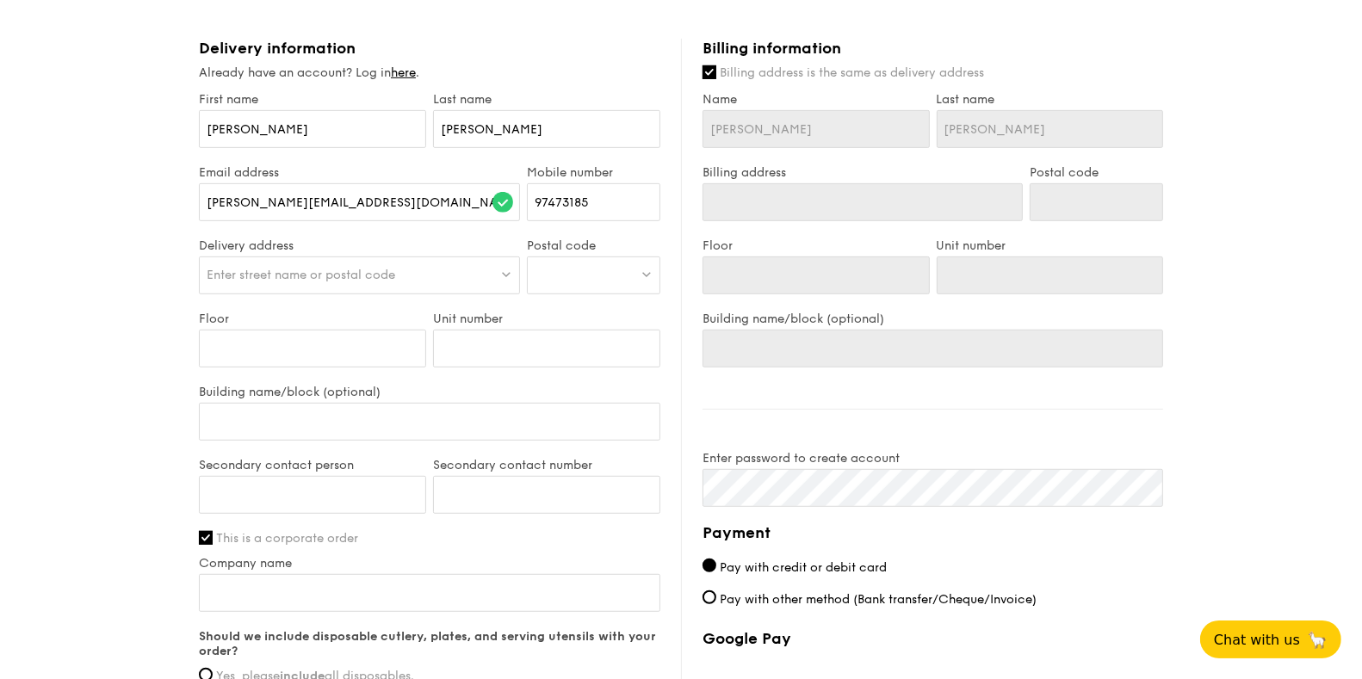
click at [298, 269] on span "Enter street name or postal code" at bounding box center [301, 275] width 189 height 15
click at [298, 269] on input "search" at bounding box center [359, 276] width 319 height 38
click at [113, 292] on div "1 - Select menu 2 - Select items 3 - Check out Mini Buffet Menu $19 /guest ($20…" at bounding box center [681, 81] width 1362 height 1739
click at [581, 272] on div at bounding box center [593, 276] width 133 height 38
paste input "168730"
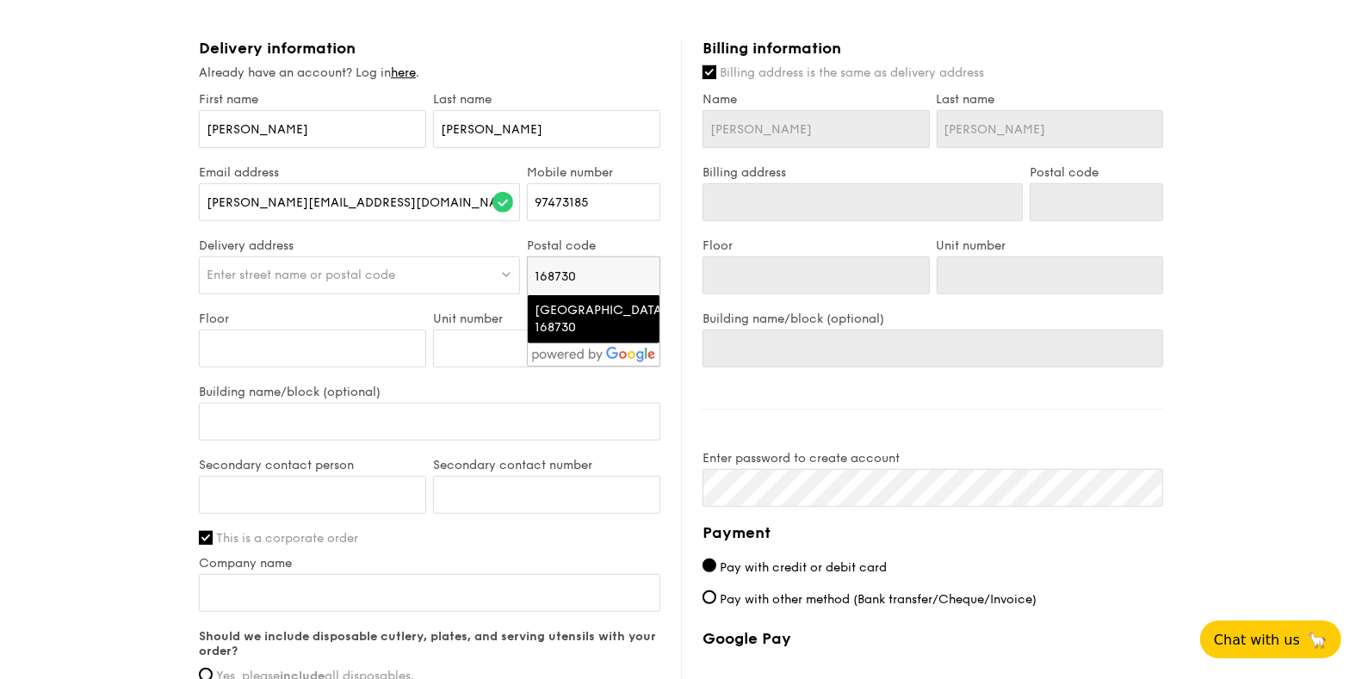
type input "168730"
click at [604, 326] on div "Singapore 168730" at bounding box center [579, 319] width 89 height 34
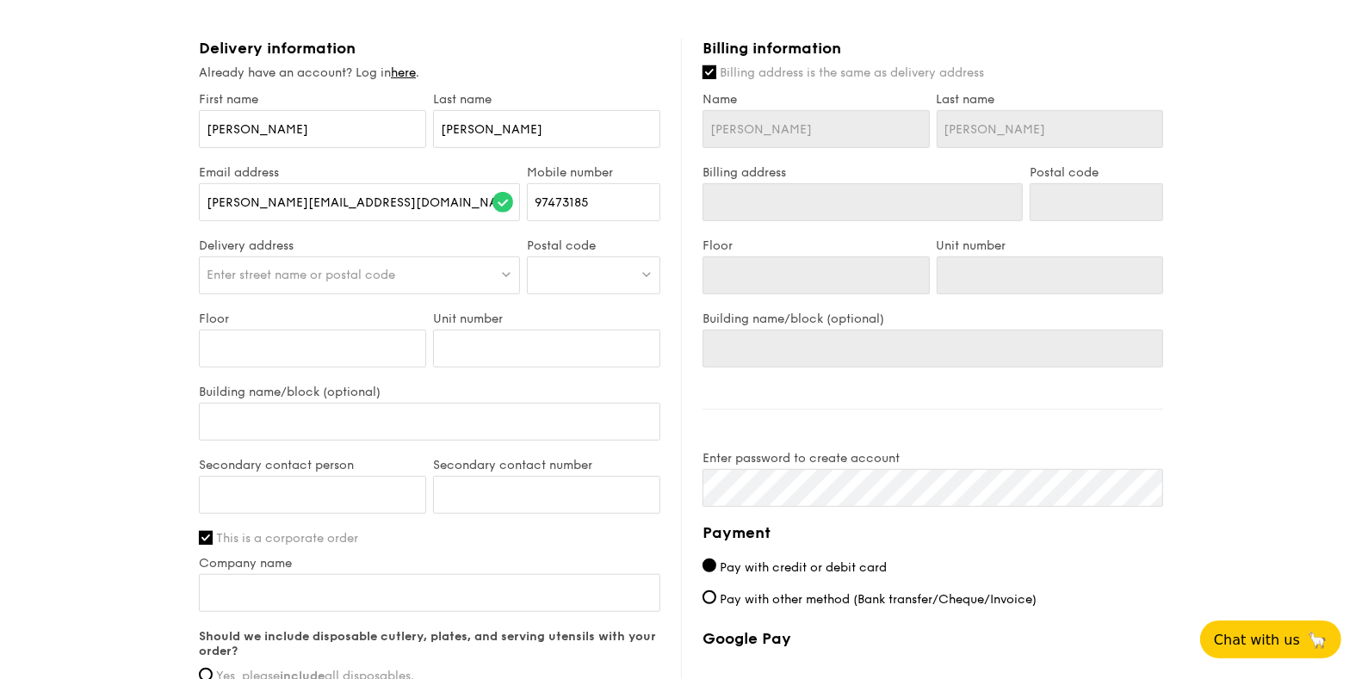
type input "Singapore 168730"
type input "168730"
click at [263, 275] on div at bounding box center [359, 276] width 321 height 38
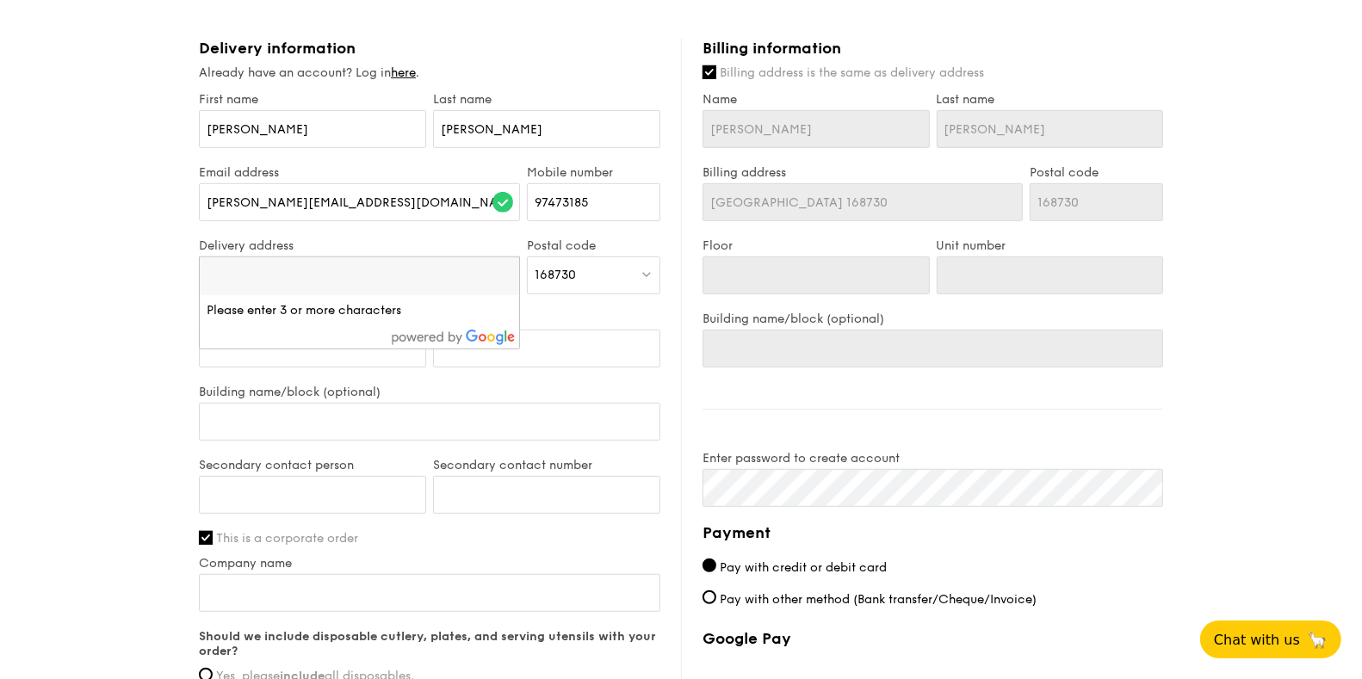
click at [133, 296] on div "1 - Select menu 2 - Select items 3 - Check out Mini Buffet Menu $19 /guest ($20…" at bounding box center [681, 81] width 1362 height 1739
click at [226, 335] on input "Floor" at bounding box center [312, 349] width 227 height 38
type input "#"
type input "#1"
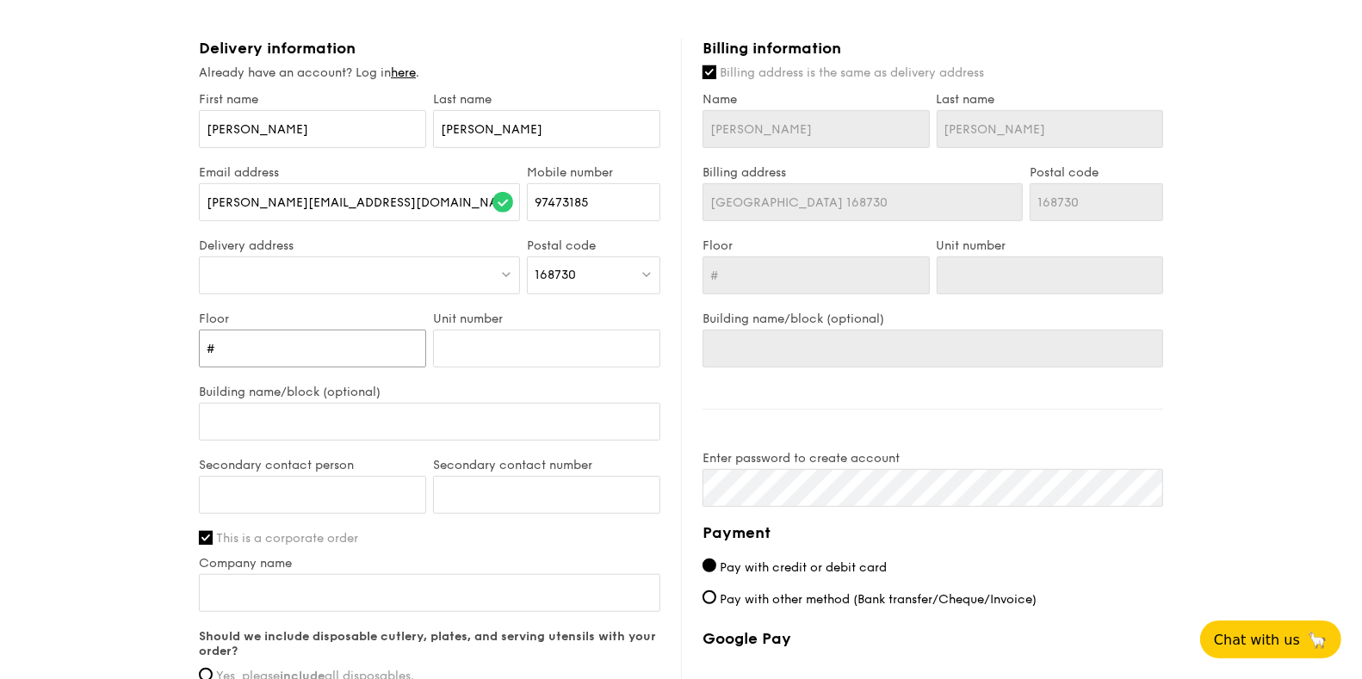
type input "#1"
type input "#14"
type input "#14-"
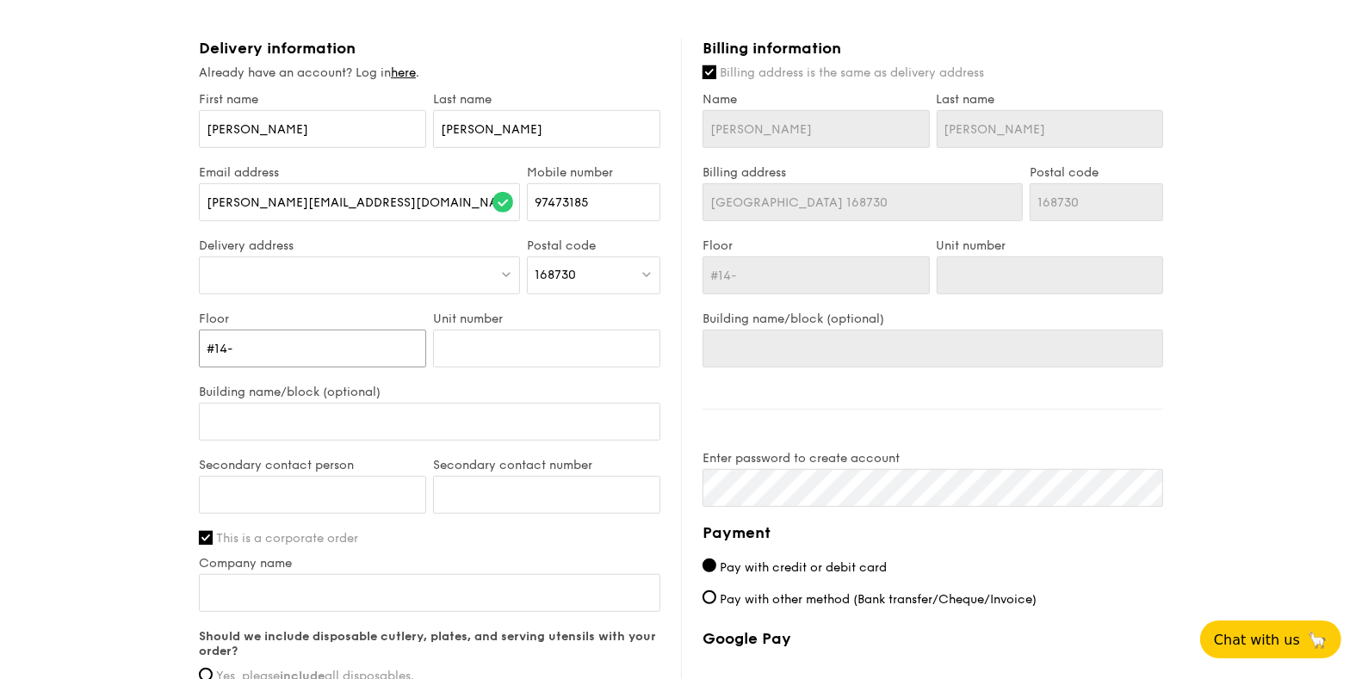
type input "#14-0"
type input "#14-06"
click at [309, 350] on input "#14-06" at bounding box center [312, 349] width 227 height 38
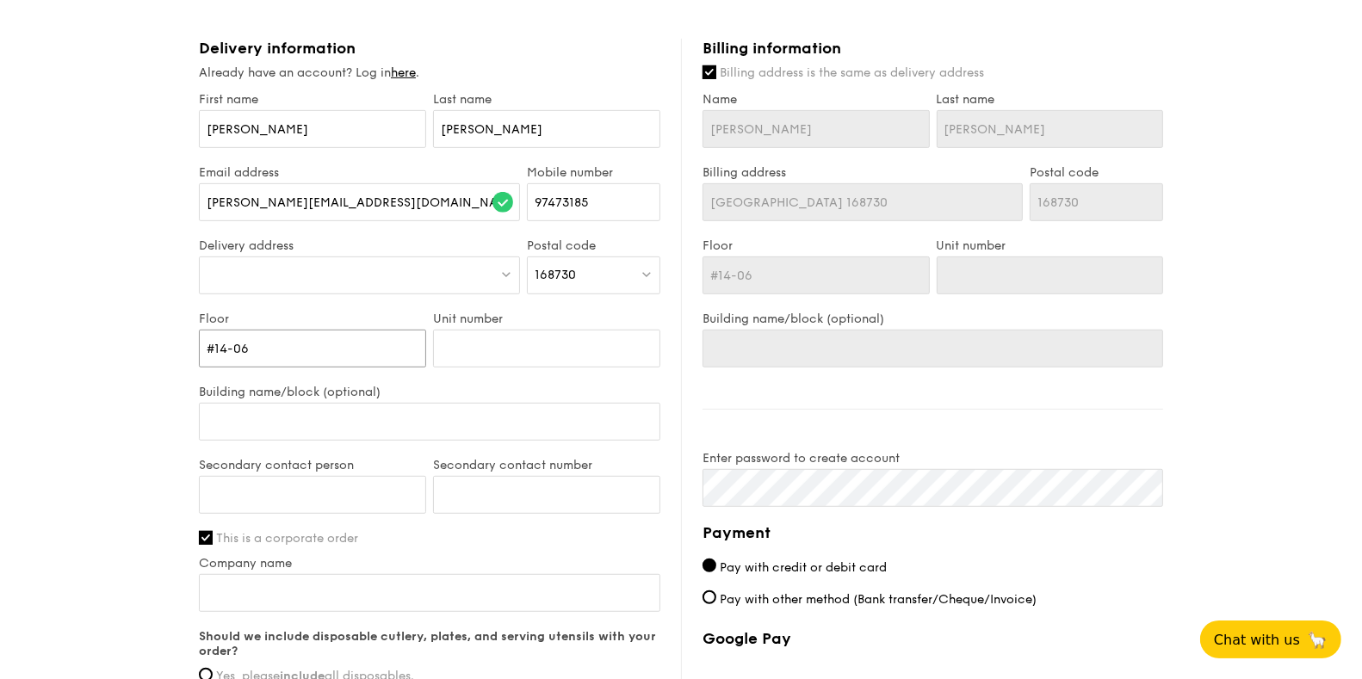
type input "#14-0"
type input "#14-"
type input "#14"
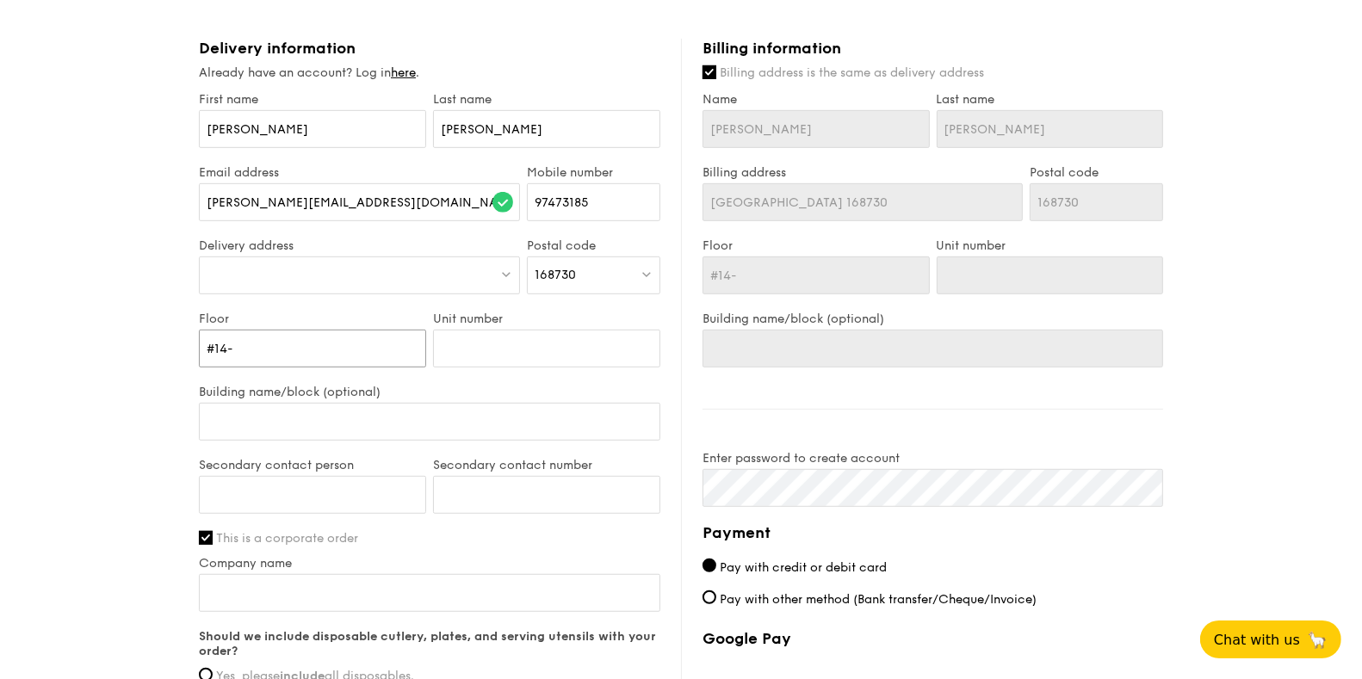
type input "#14"
type input "#1"
type input "#"
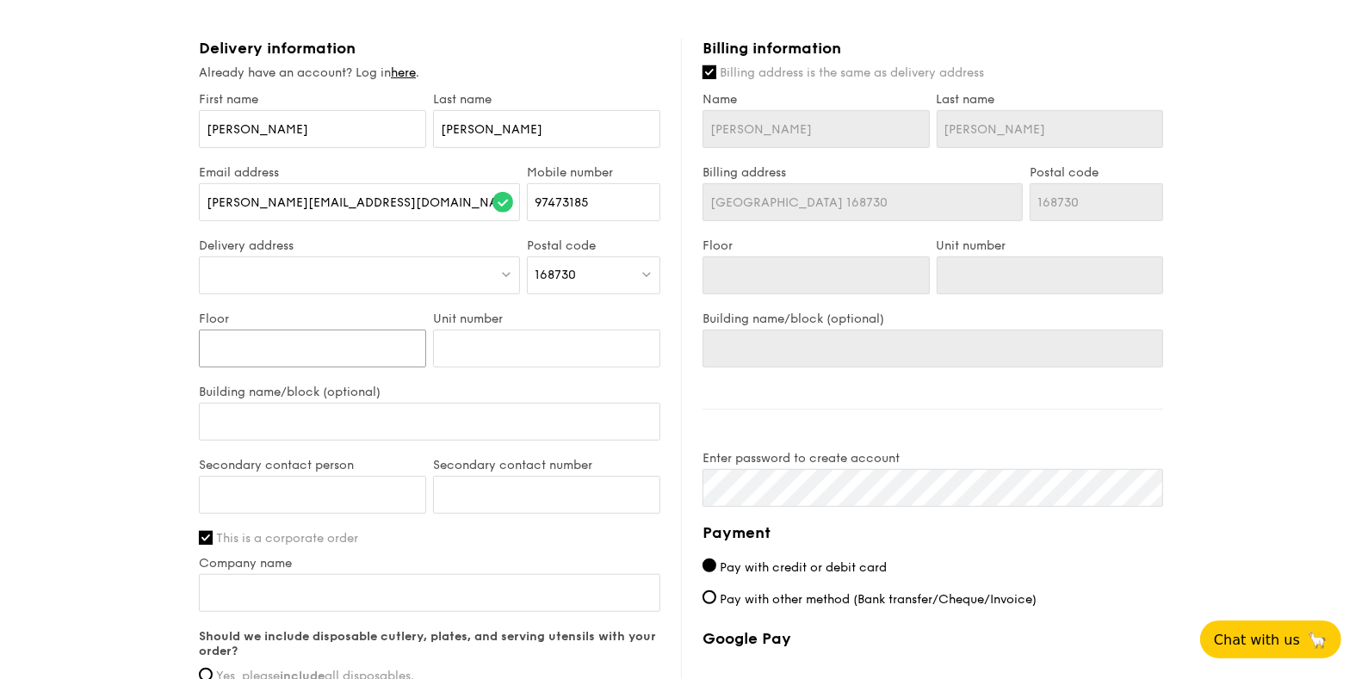
type input "1"
type input "14"
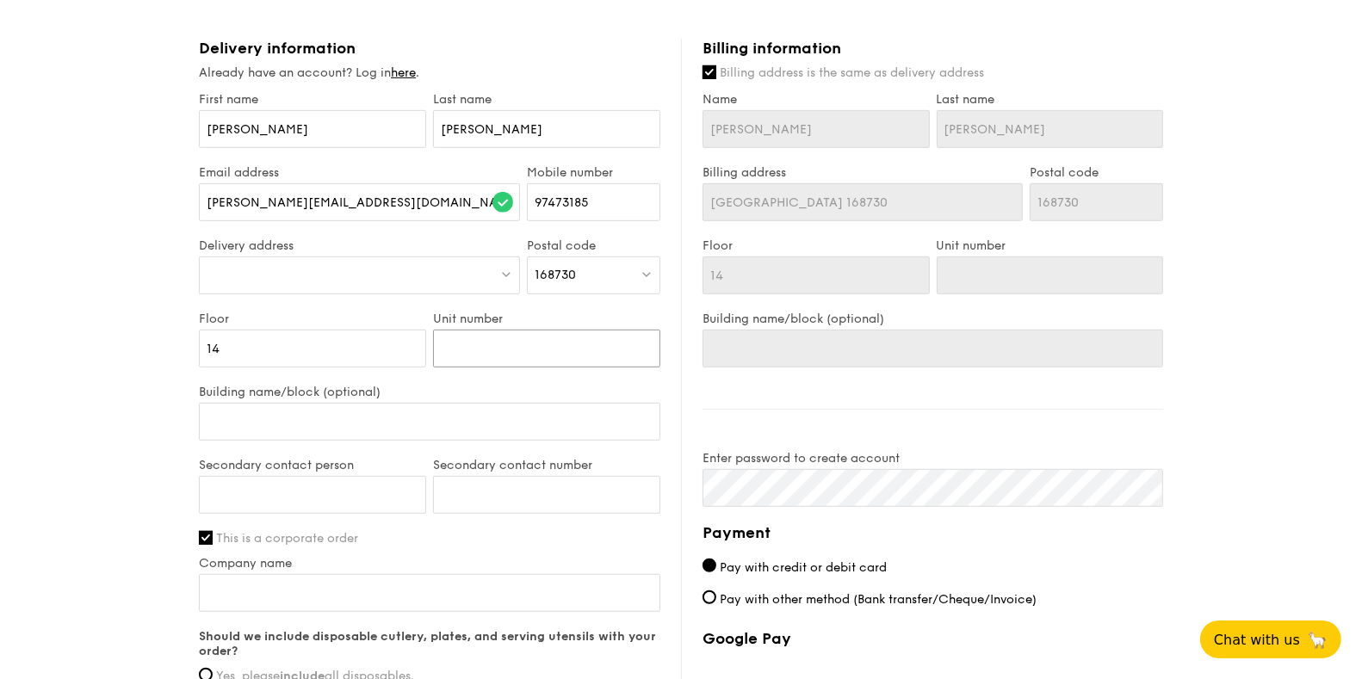
type input "0"
type input "06"
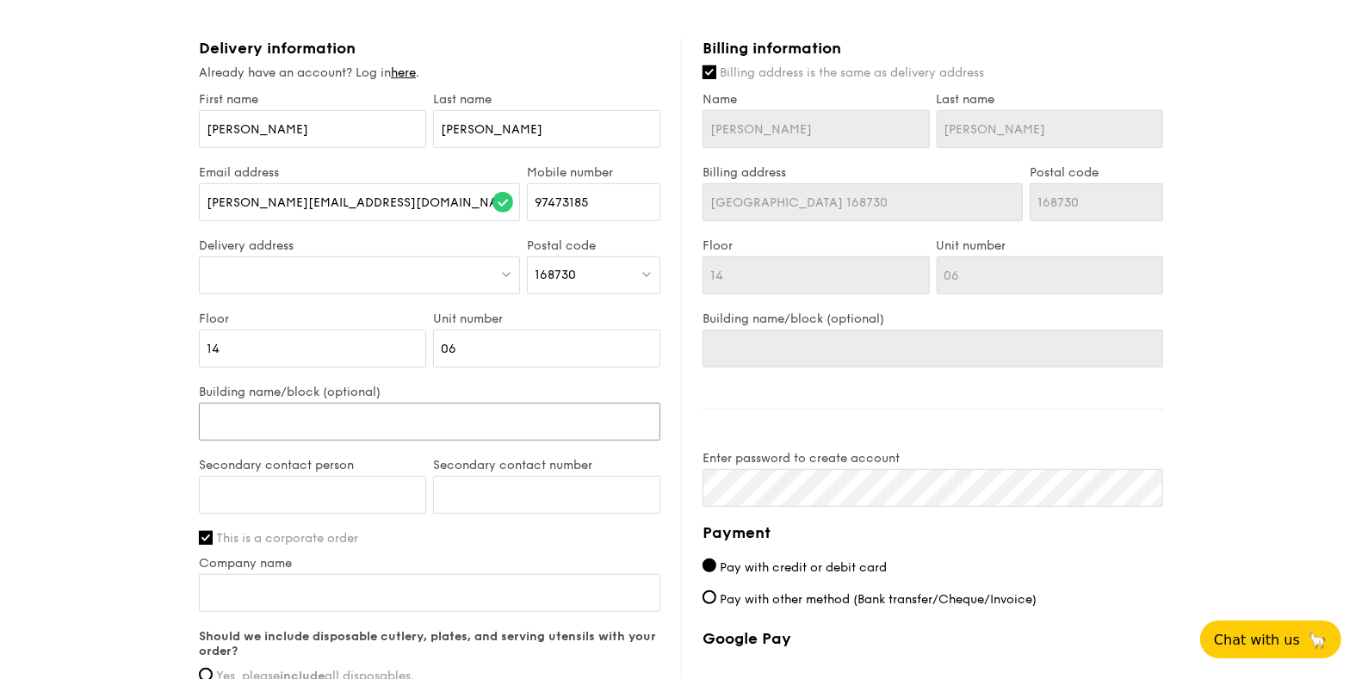
type input "C"
type input "CE"
type input "CEN"
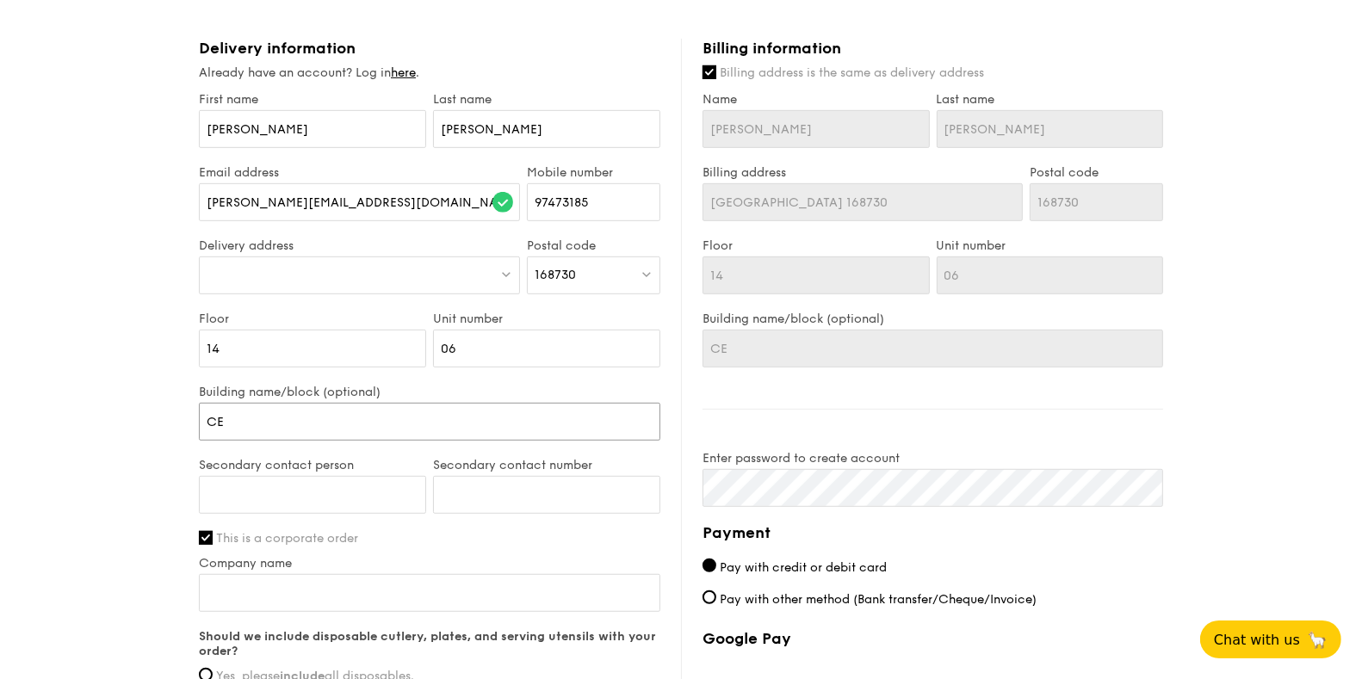
type input "CEN"
type input "CENT"
type input "CENTR"
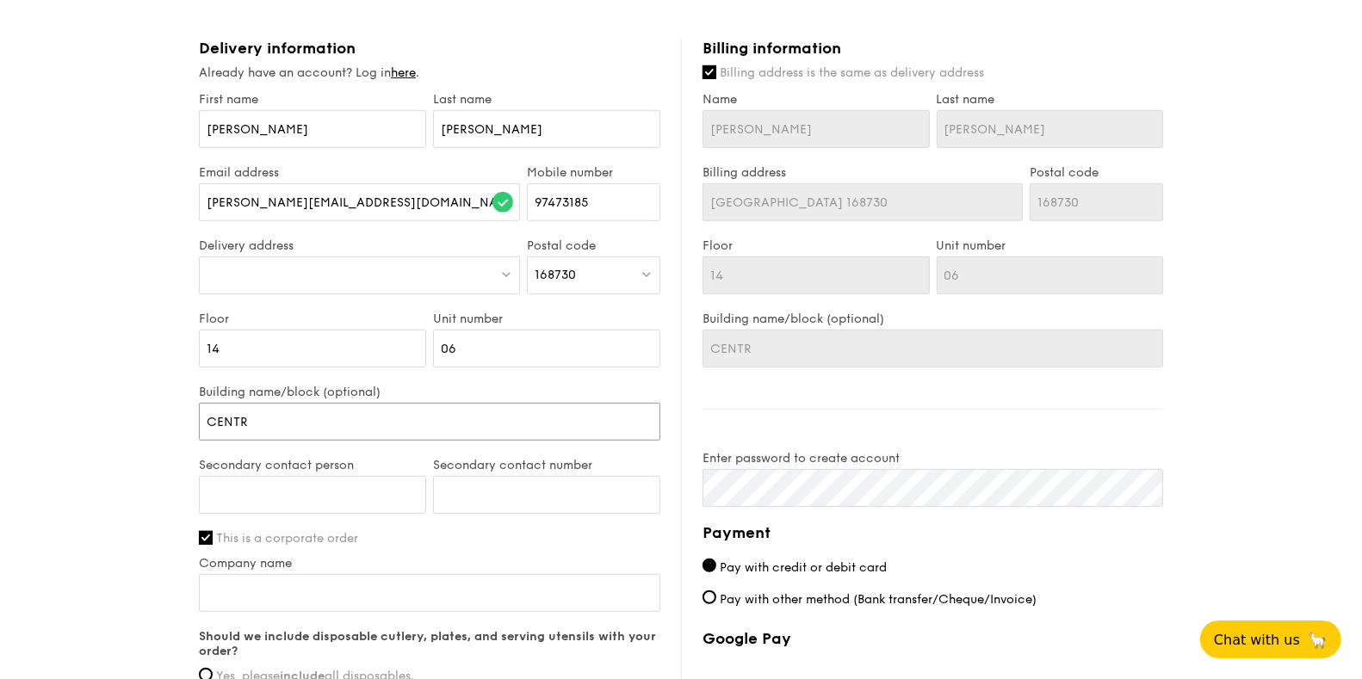
type input "CENTRl"
type input "CENTR"
type input "CENTRa"
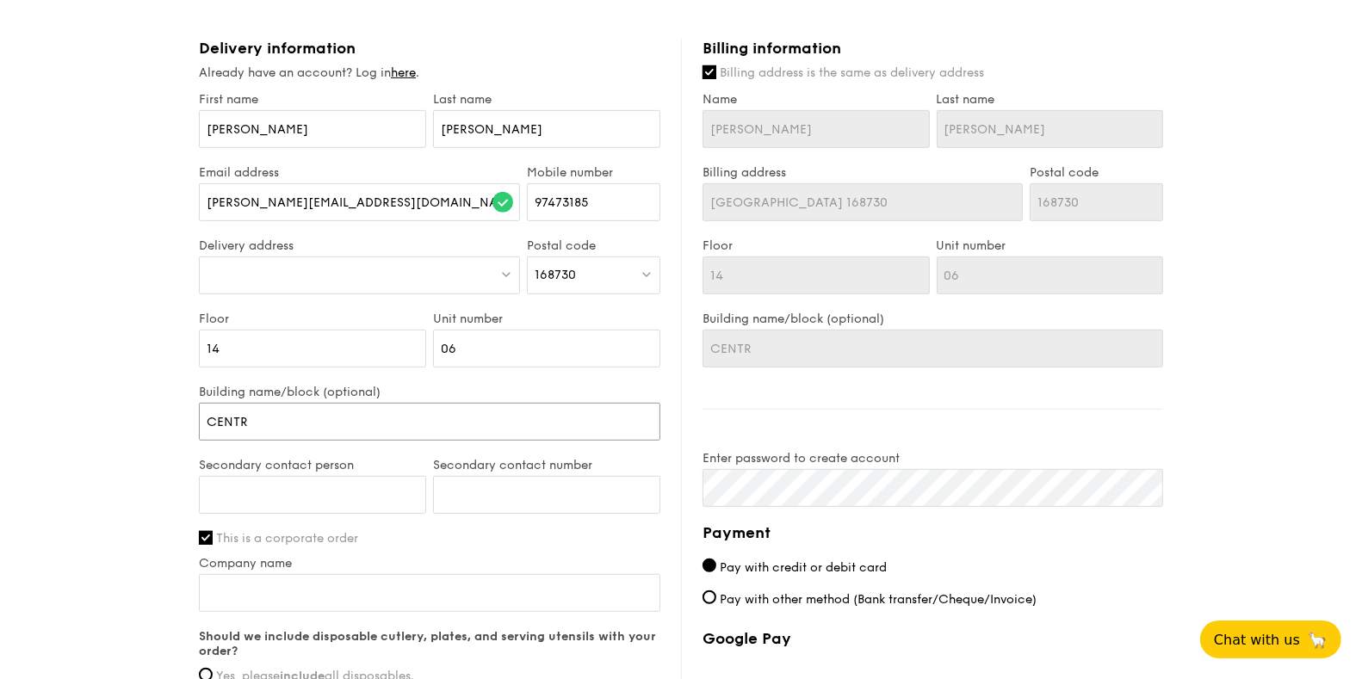
type input "CENTRa"
type input "CENTR"
type input "CENTRA"
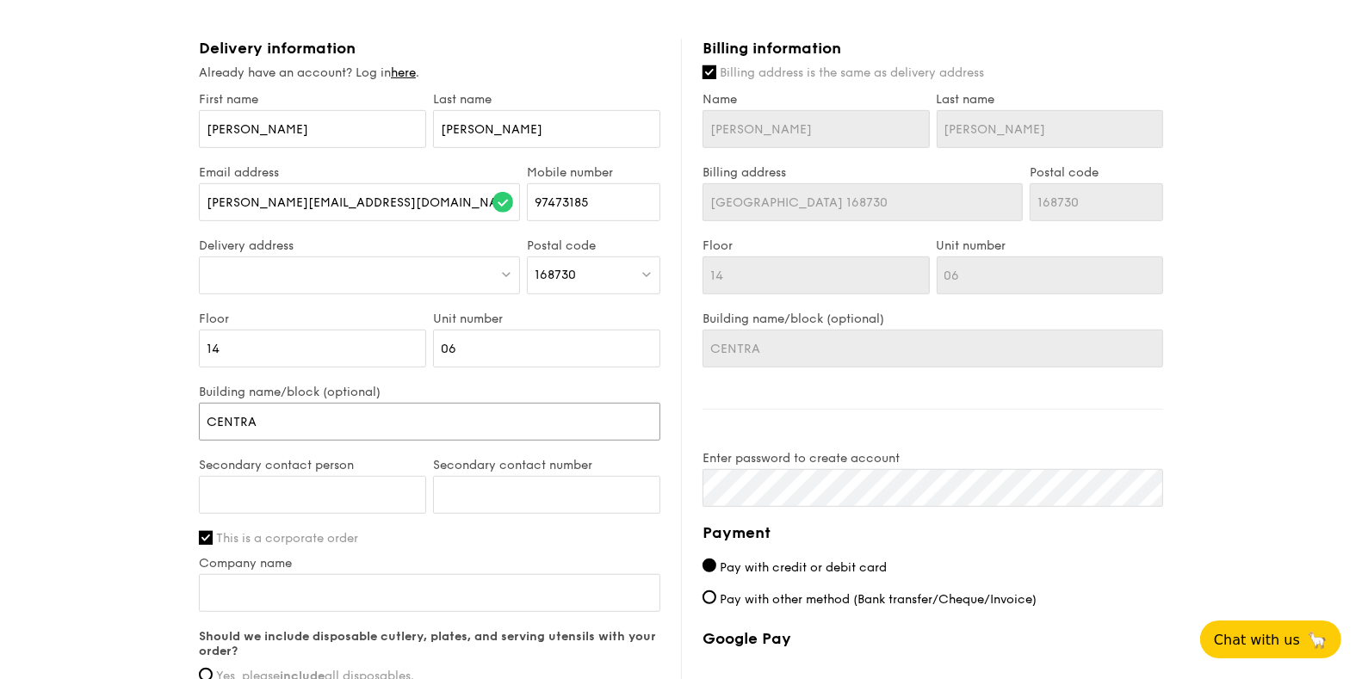
type input "CENTRAL"
type input "CENTRAL P"
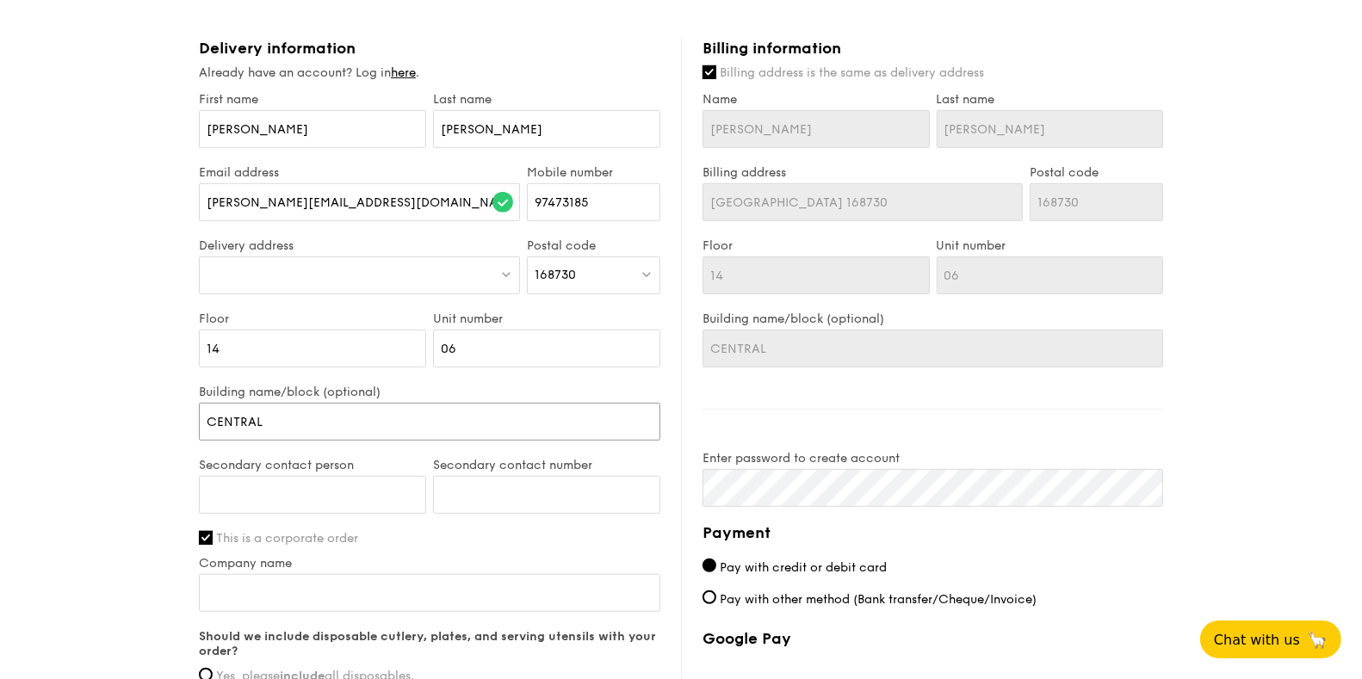
type input "CENTRAL P"
type input "CENTRAL PL"
type input "CENTRAL PLA"
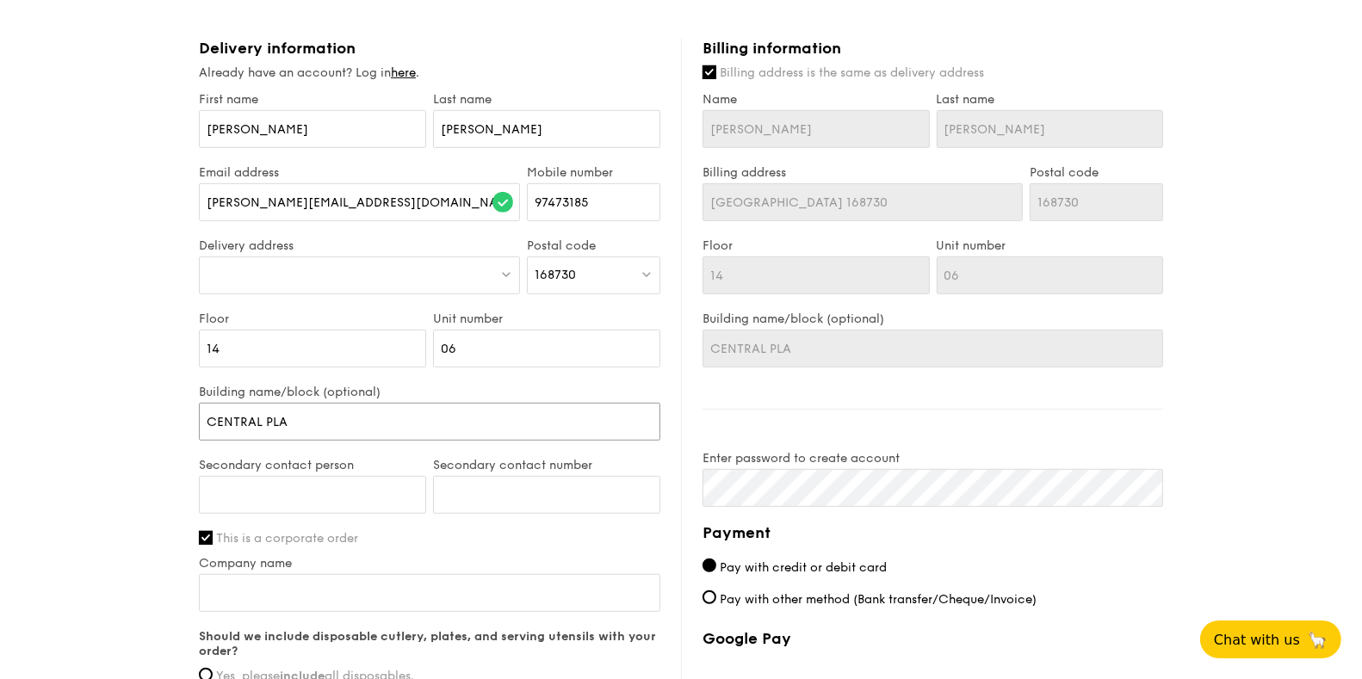
type input "CENTRAL PLAZ"
type input "CENTRAL PLAZA"
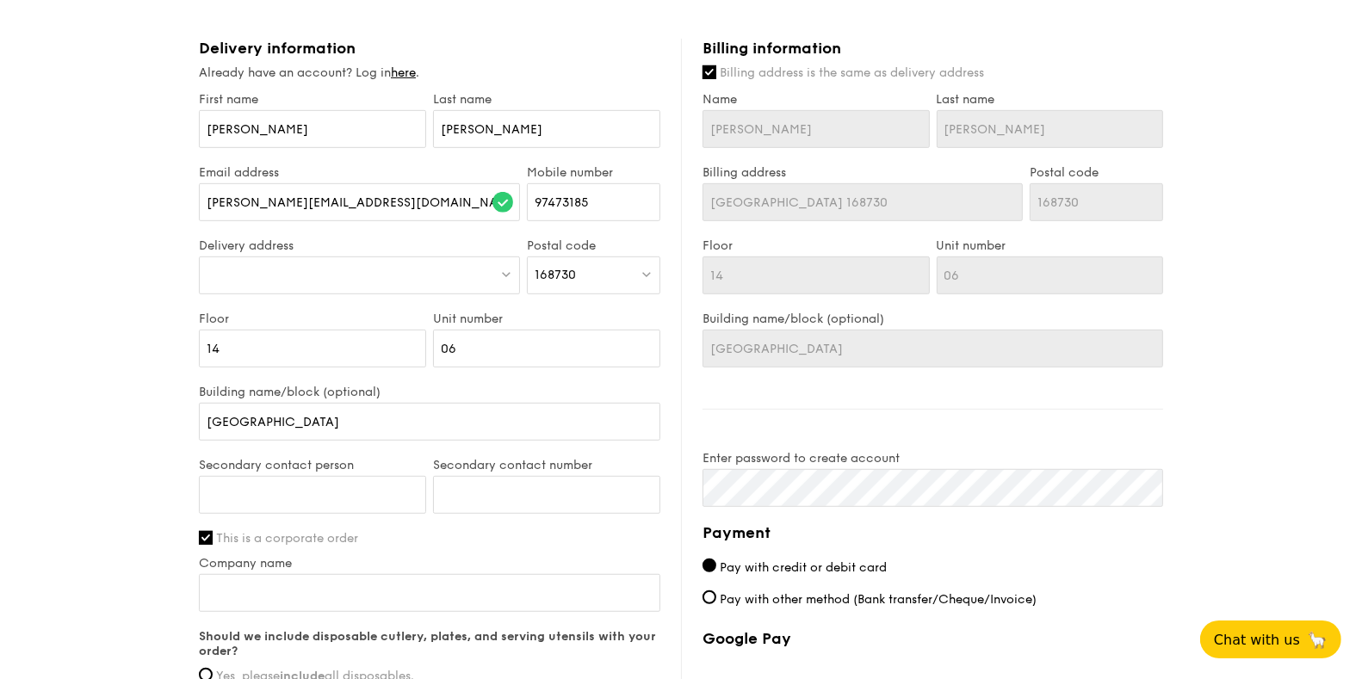
click at [99, 471] on div "1 - Select menu 2 - Select items 3 - Check out Mini Buffet Menu $19 /guest ($20…" at bounding box center [681, 81] width 1362 height 1739
click at [264, 272] on div at bounding box center [359, 276] width 321 height 38
click at [47, 294] on div "1 - Select menu 2 - Select items 3 - Check out Mini Buffet Menu $19 /guest ($20…" at bounding box center [681, 81] width 1362 height 1739
click at [319, 271] on div at bounding box center [359, 276] width 321 height 38
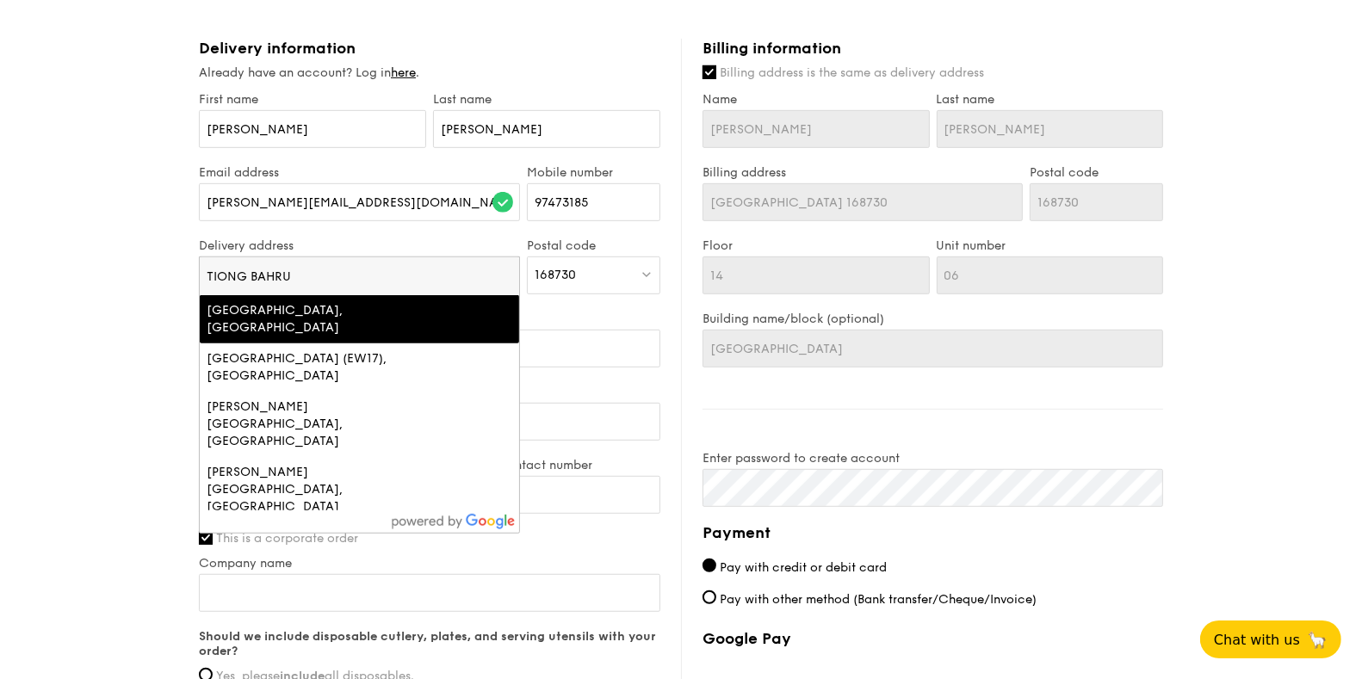
type input "TIONG BAHRU"
click at [303, 319] on div "Tiong Bahru Road, Tiong Bahru Plaza, Singapore" at bounding box center [321, 319] width 229 height 34
type input "302 Tiong Bahru Rd"
type input "168732"
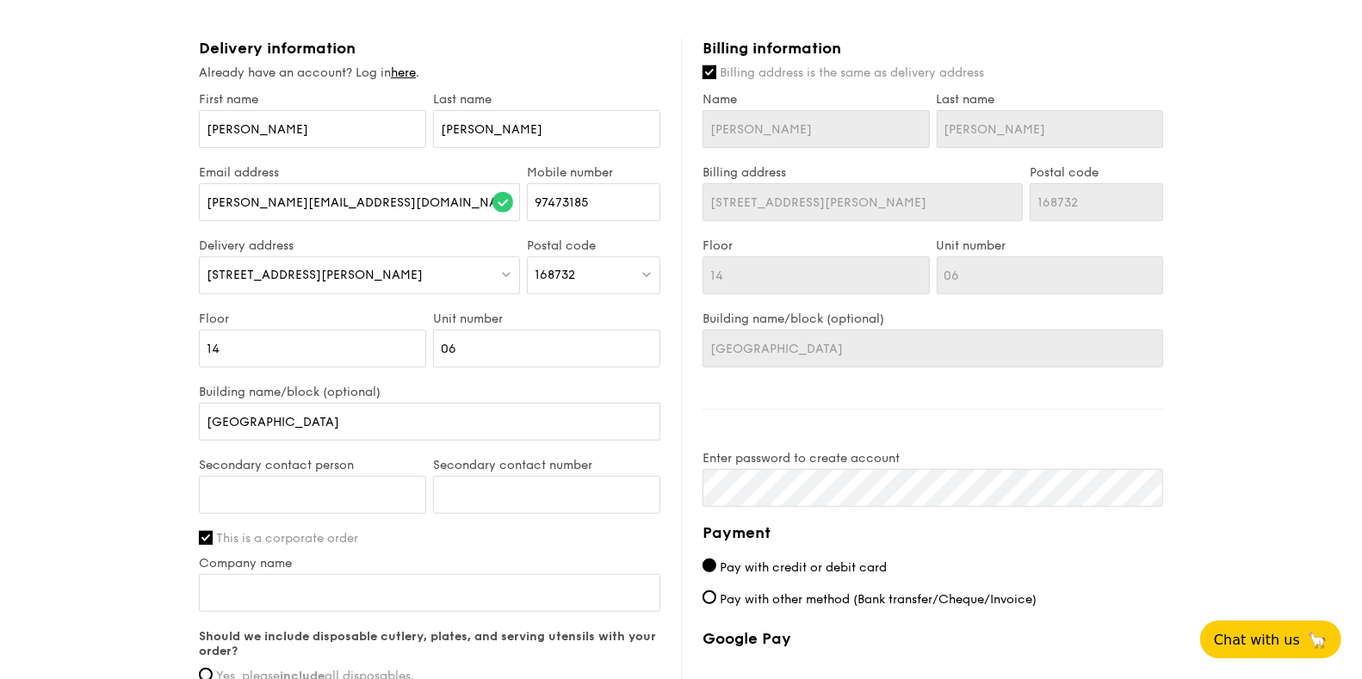
click at [115, 355] on div "1 - Select menu 2 - Select items 3 - Check out Mini Buffet Menu $19 /guest ($20…" at bounding box center [681, 81] width 1362 height 1739
click at [228, 273] on span "302 Tiong Bahru Rd" at bounding box center [315, 275] width 216 height 15
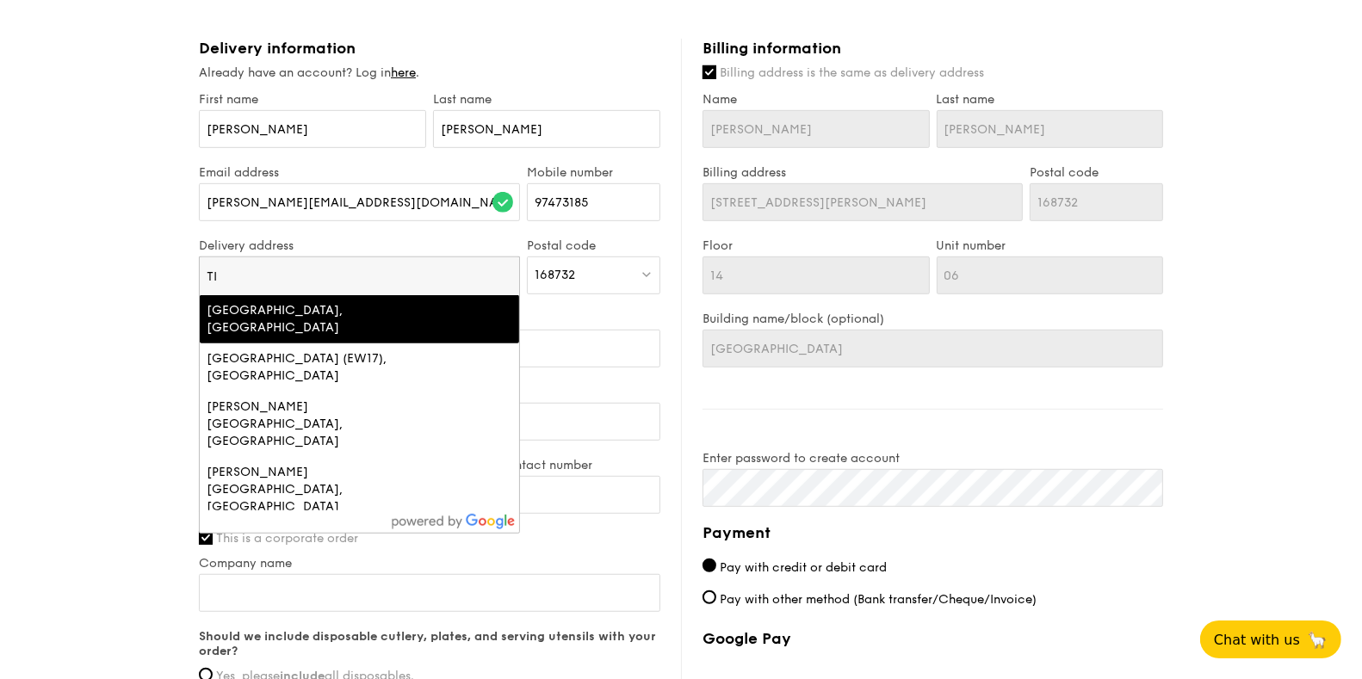
type input "T"
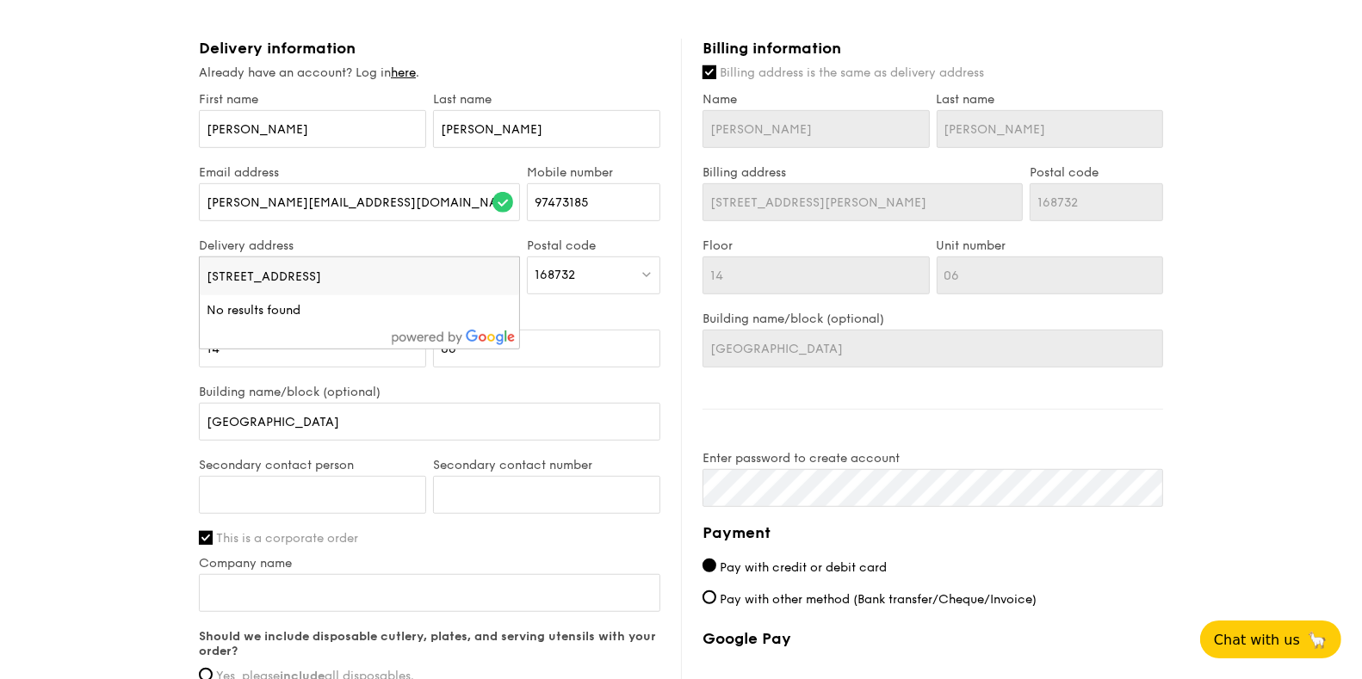
type input "298 TIONG BAHRU ROAD"
click at [87, 332] on div "1 - Select menu 2 - Select items 3 - Check out Mini Buffet Menu $19 /guest ($20…" at bounding box center [681, 81] width 1362 height 1739
click at [363, 270] on div "302 Tiong Bahru Rd" at bounding box center [359, 276] width 321 height 38
click at [514, 265] on input "298 TIONG BAHRU ROAD" at bounding box center [359, 276] width 319 height 38
click at [505, 271] on input "298 TIONG BAHRU ROAD" at bounding box center [359, 276] width 319 height 38
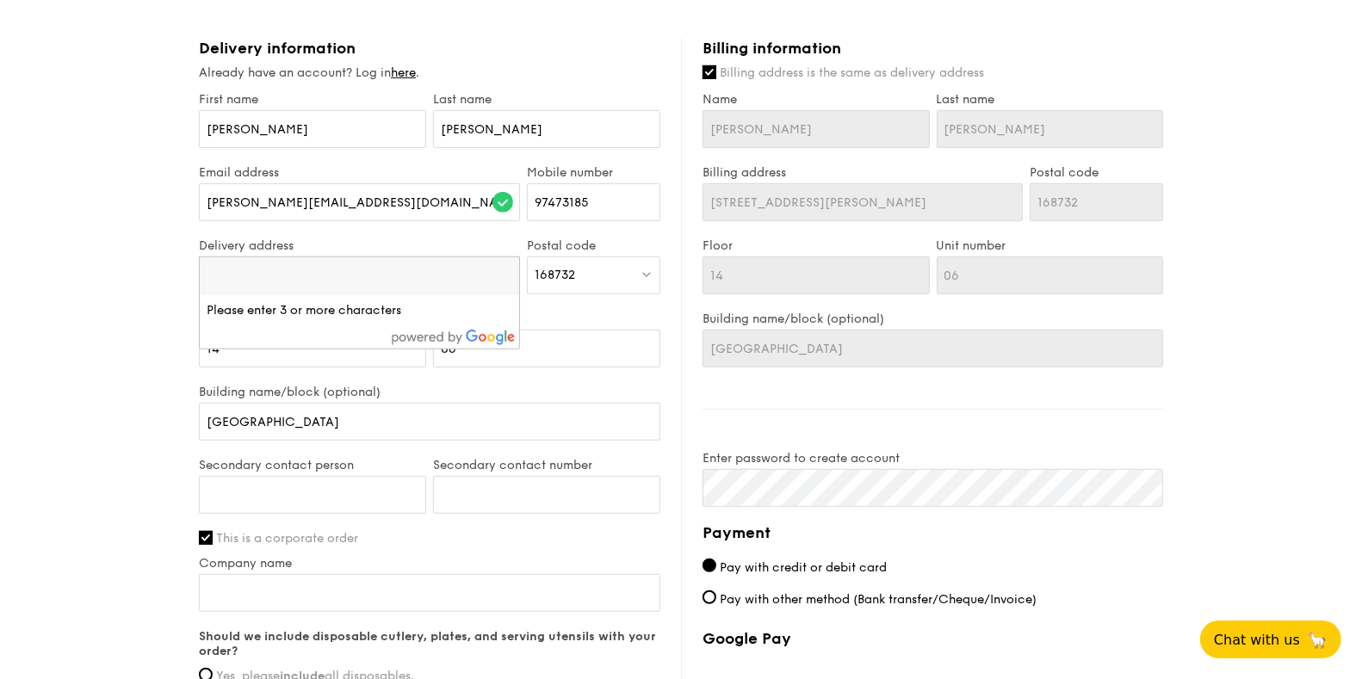
click at [592, 266] on div "168732" at bounding box center [593, 276] width 133 height 38
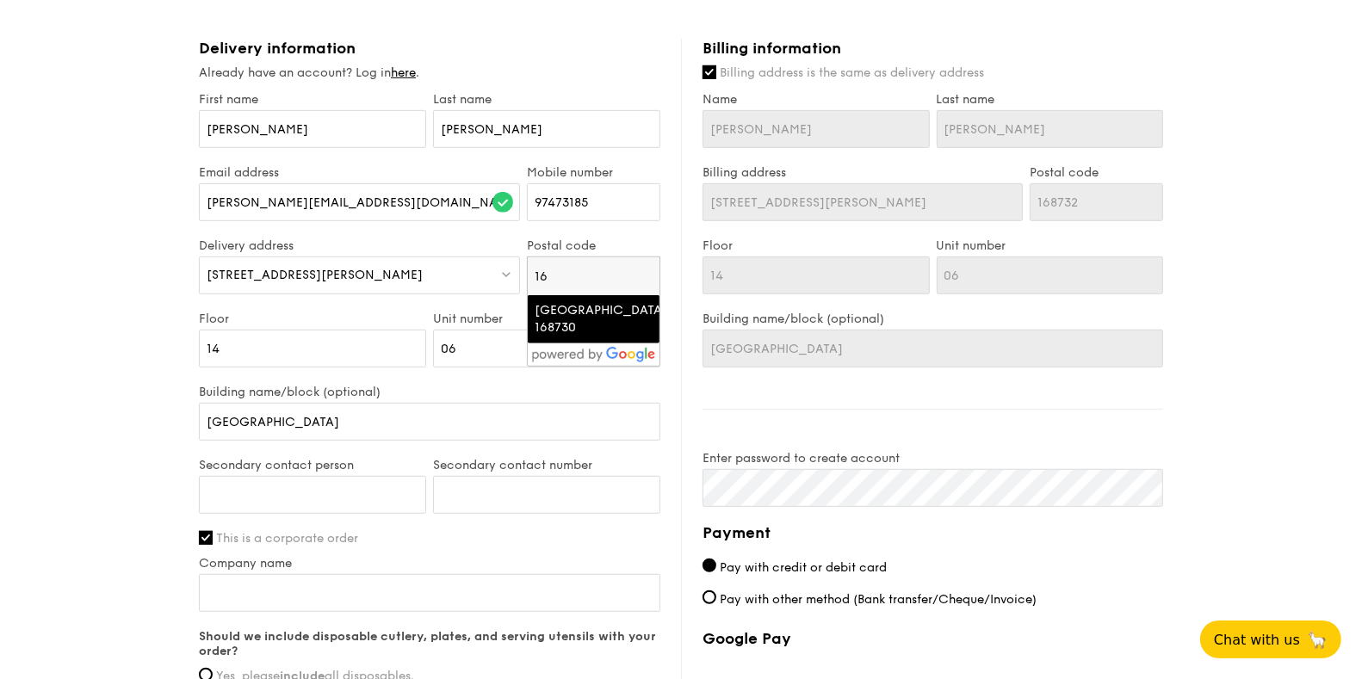
type input "1"
type input "168730"
click at [78, 398] on div "1 - Select menu 2 - Select items 3 - Check out Mini Buffet Menu $19 /guest ($20…" at bounding box center [681, 81] width 1362 height 1739
click at [315, 268] on span "302 Tiong Bahru Rd" at bounding box center [315, 275] width 216 height 15
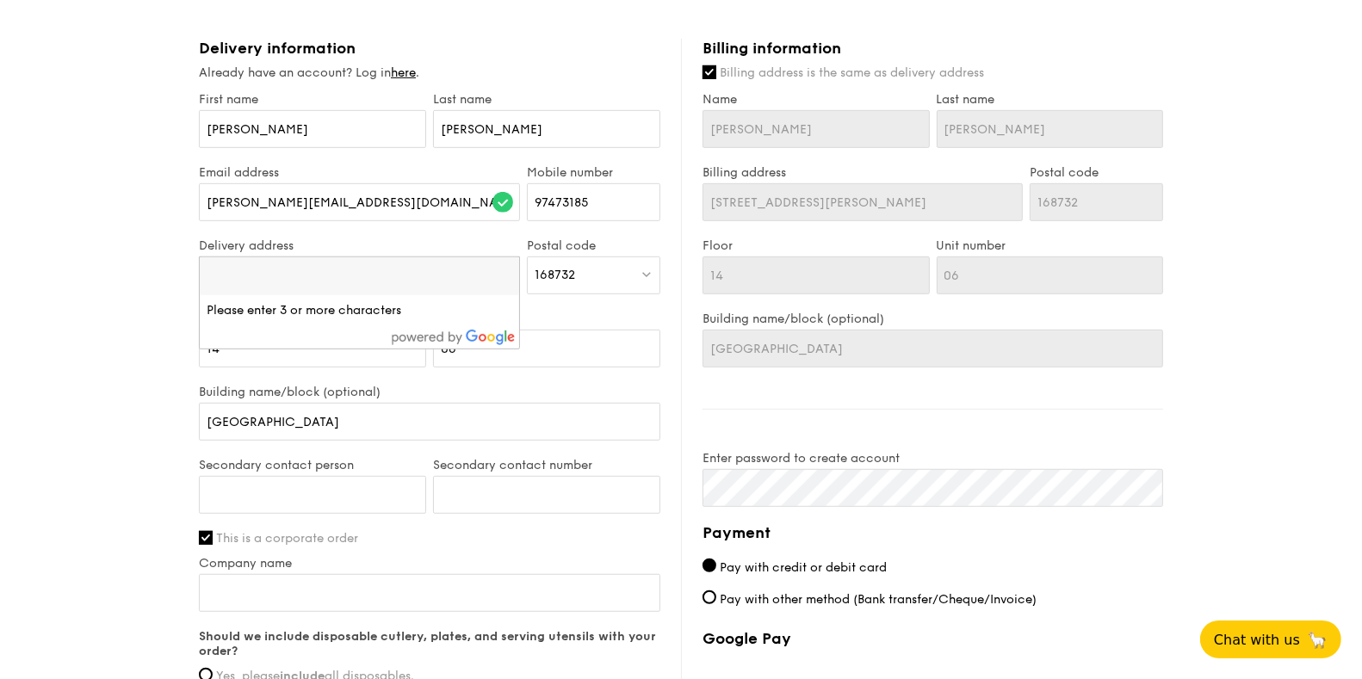
click at [280, 313] on li "Please enter 3 or more characters" at bounding box center [359, 310] width 319 height 31
click at [590, 267] on div "168732" at bounding box center [593, 276] width 133 height 38
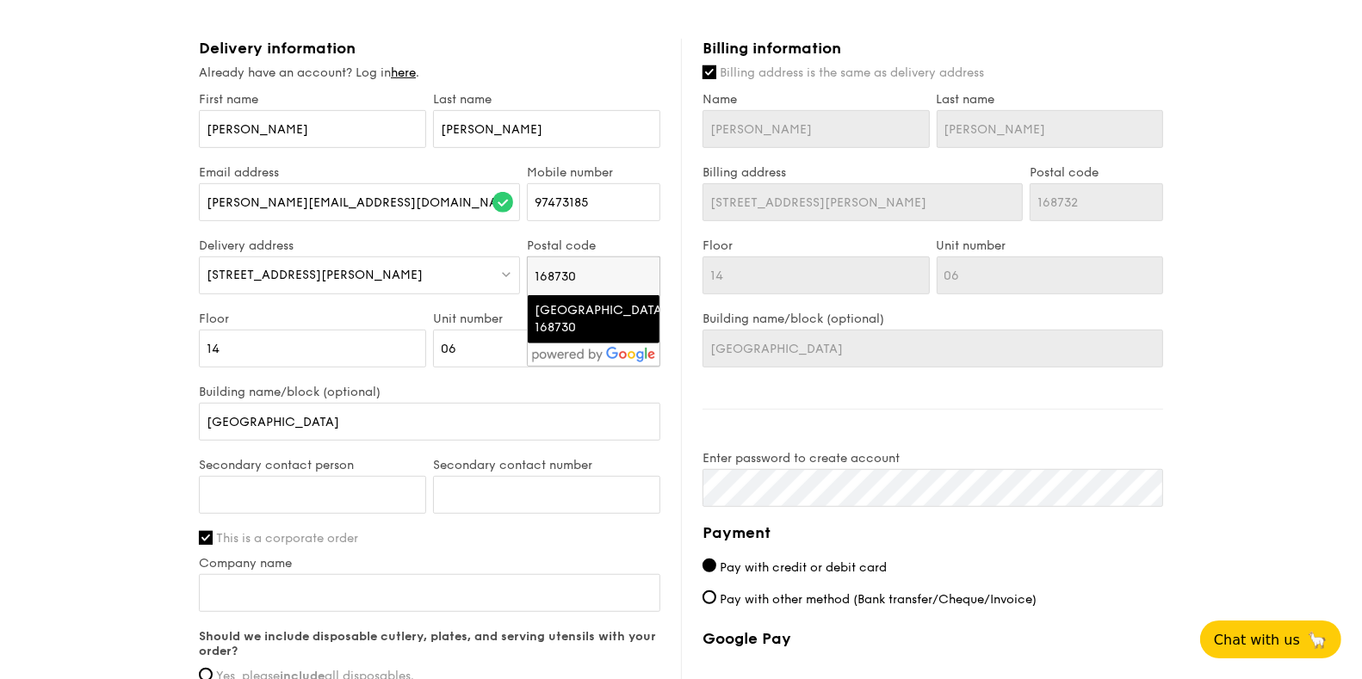
click at [577, 319] on div "Singapore 168730" at bounding box center [579, 319] width 89 height 34
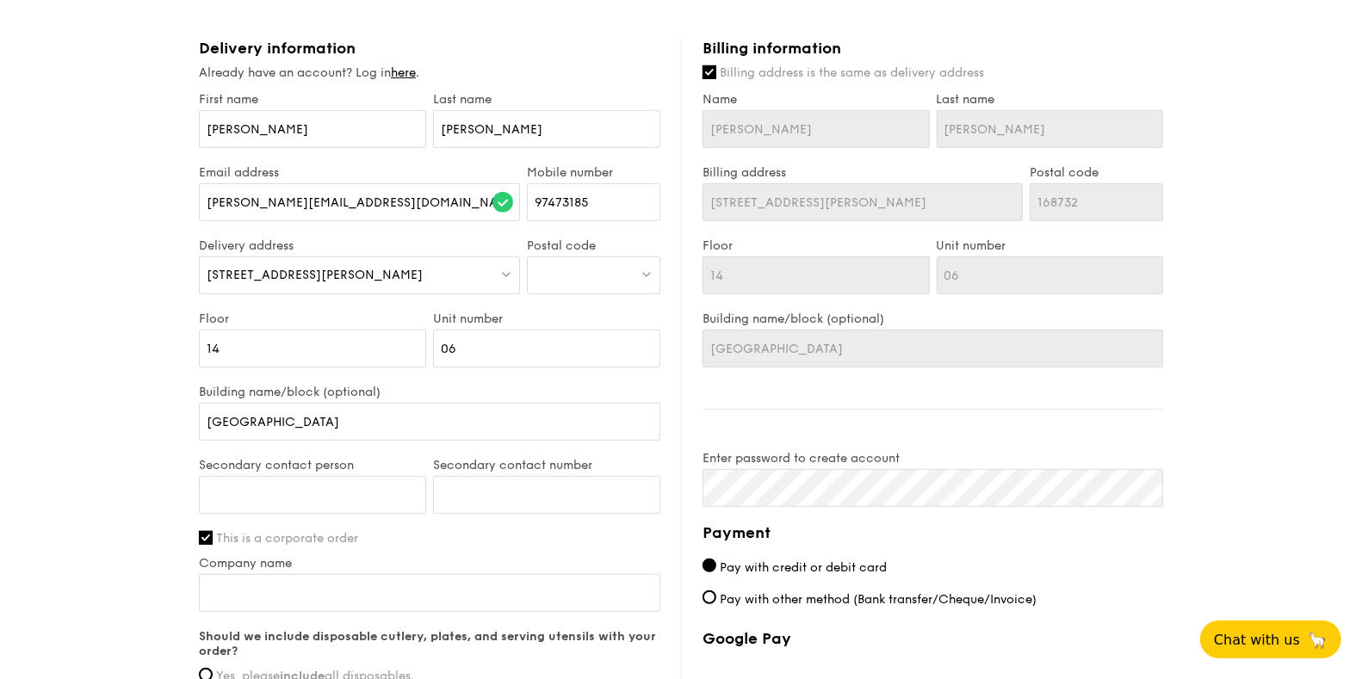
type input "Singapore 168730"
type input "168730"
click at [59, 404] on div "1 - Select menu 2 - Select items 3 - Check out Mini Buffet Menu $19 /guest ($20…" at bounding box center [681, 81] width 1362 height 1739
click at [67, 385] on div "1 - Select menu 2 - Select items 3 - Check out Mini Buffet Menu $19 /guest ($20…" at bounding box center [681, 81] width 1362 height 1739
click at [82, 466] on div "1 - Select menu 2 - Select items 3 - Check out Mini Buffet Menu $19 /guest ($20…" at bounding box center [681, 81] width 1362 height 1739
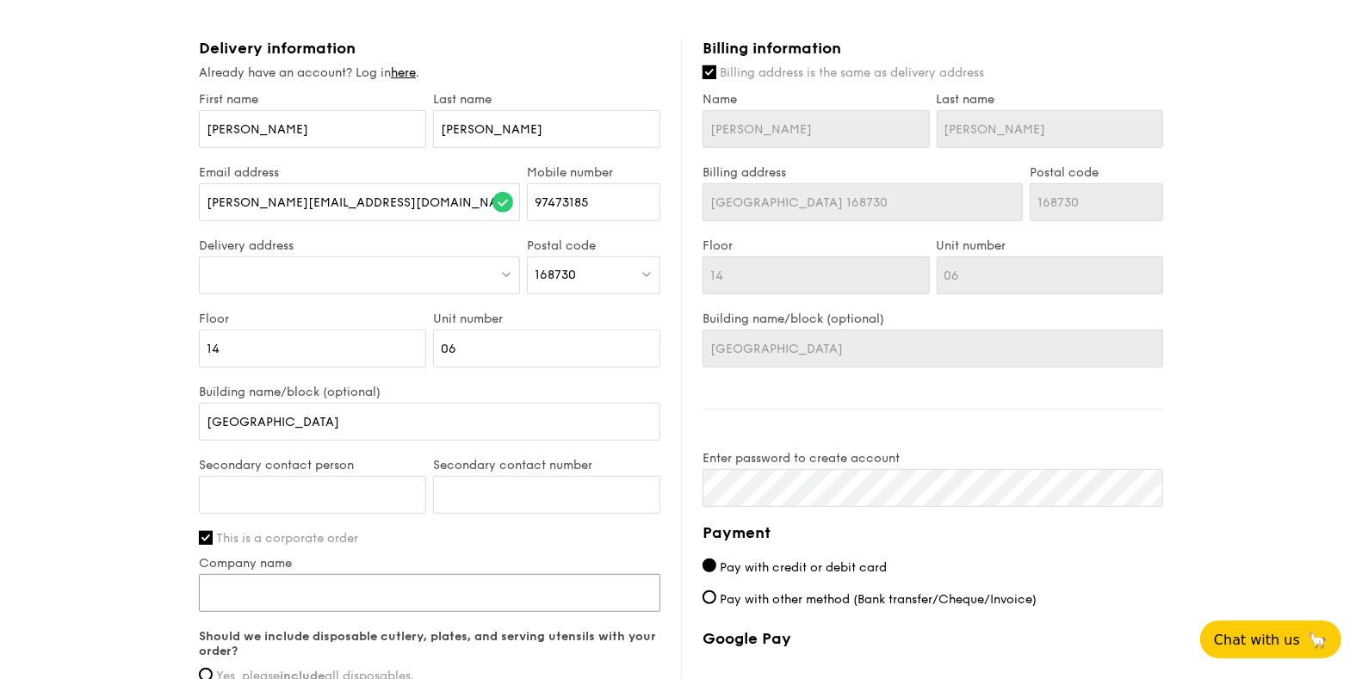
click at [275, 583] on input "Company name" at bounding box center [430, 593] width 462 height 38
type input "TEMBUSU INSTITUTE"
click at [64, 611] on div "1 - Select menu 2 - Select items 3 - Check out Mini Buffet Menu $19 /guest ($20…" at bounding box center [681, 81] width 1362 height 1739
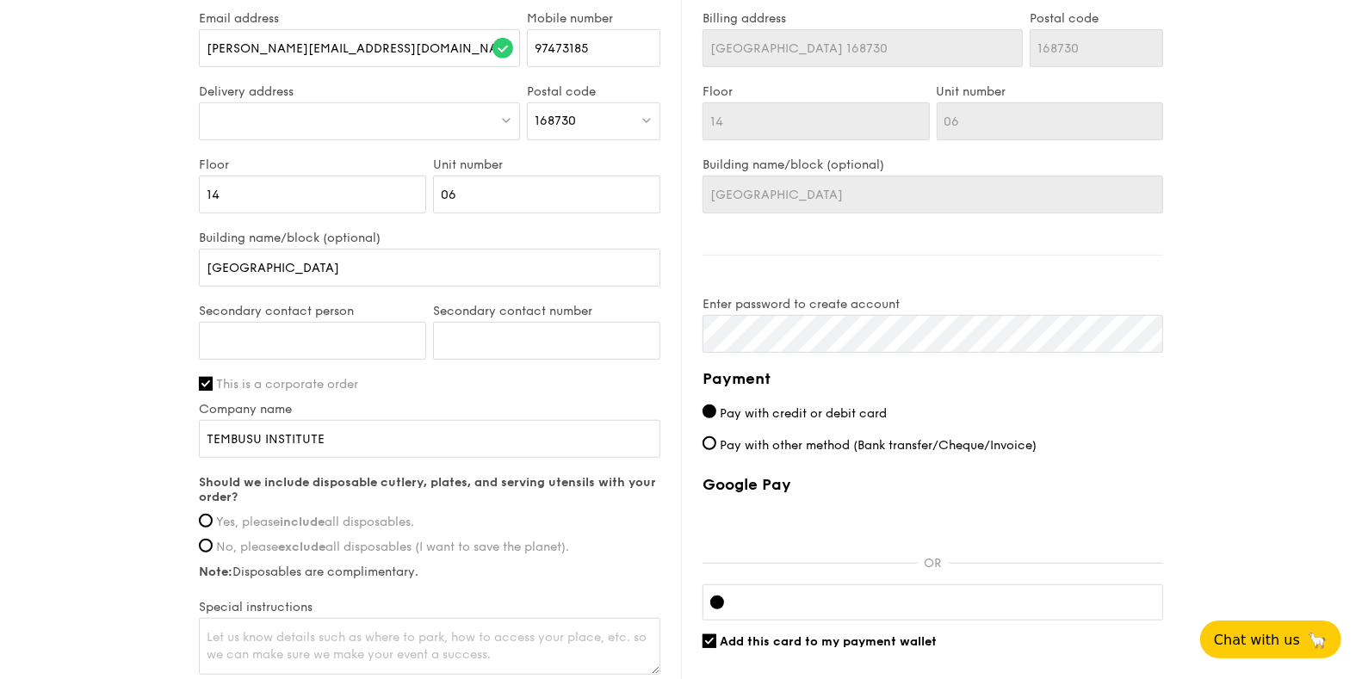
scroll to position [947, 0]
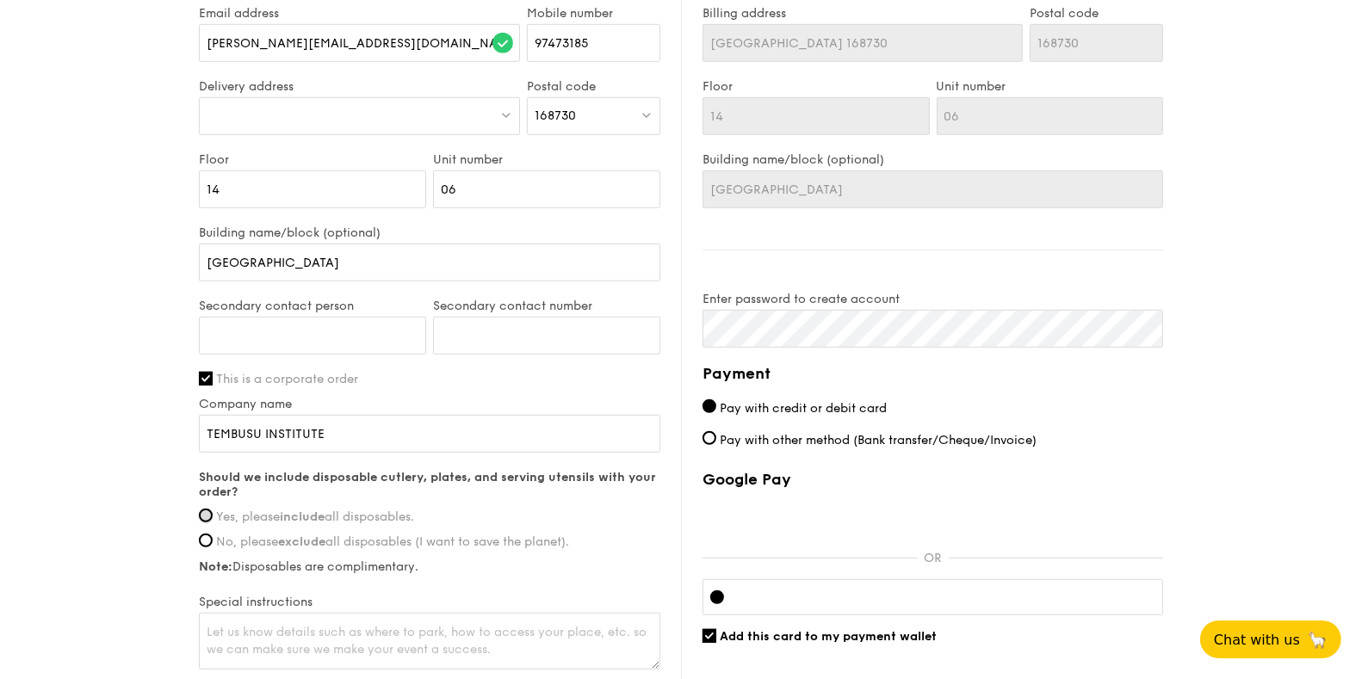
click at [204, 517] on input "Yes, please include all disposables." at bounding box center [206, 516] width 14 height 14
radio input "true"
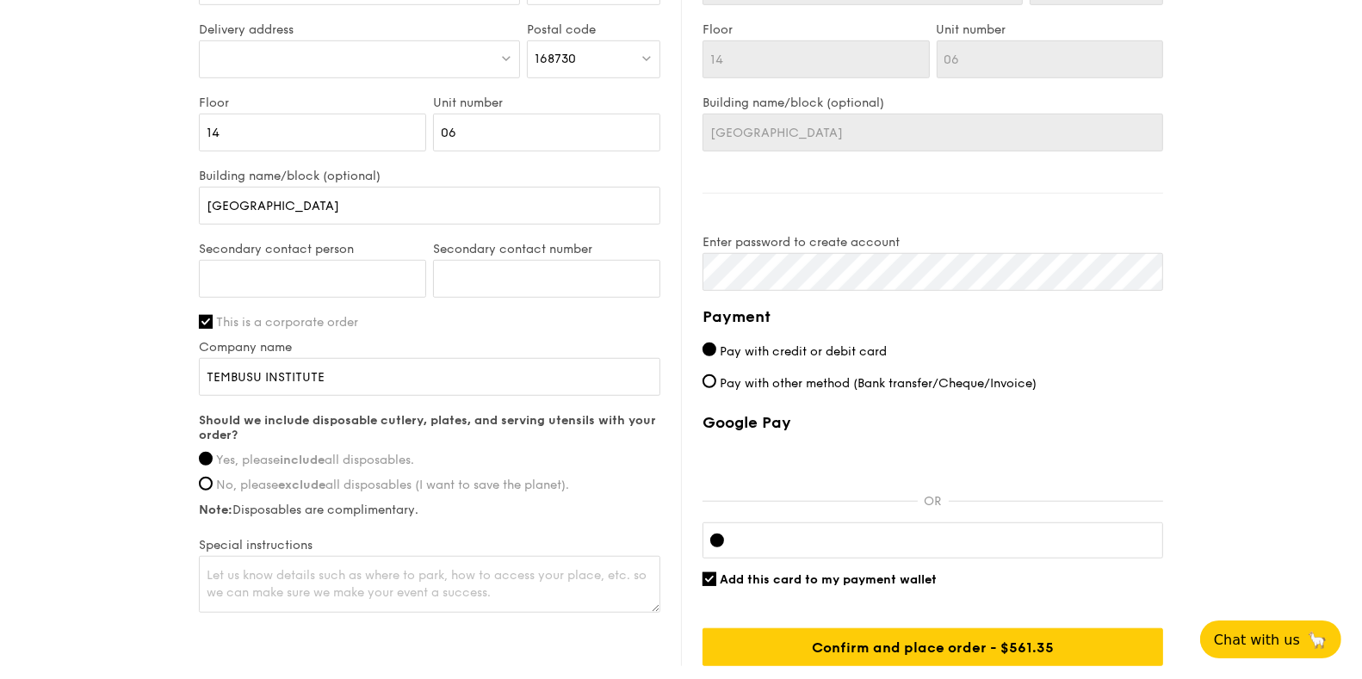
scroll to position [1007, 0]
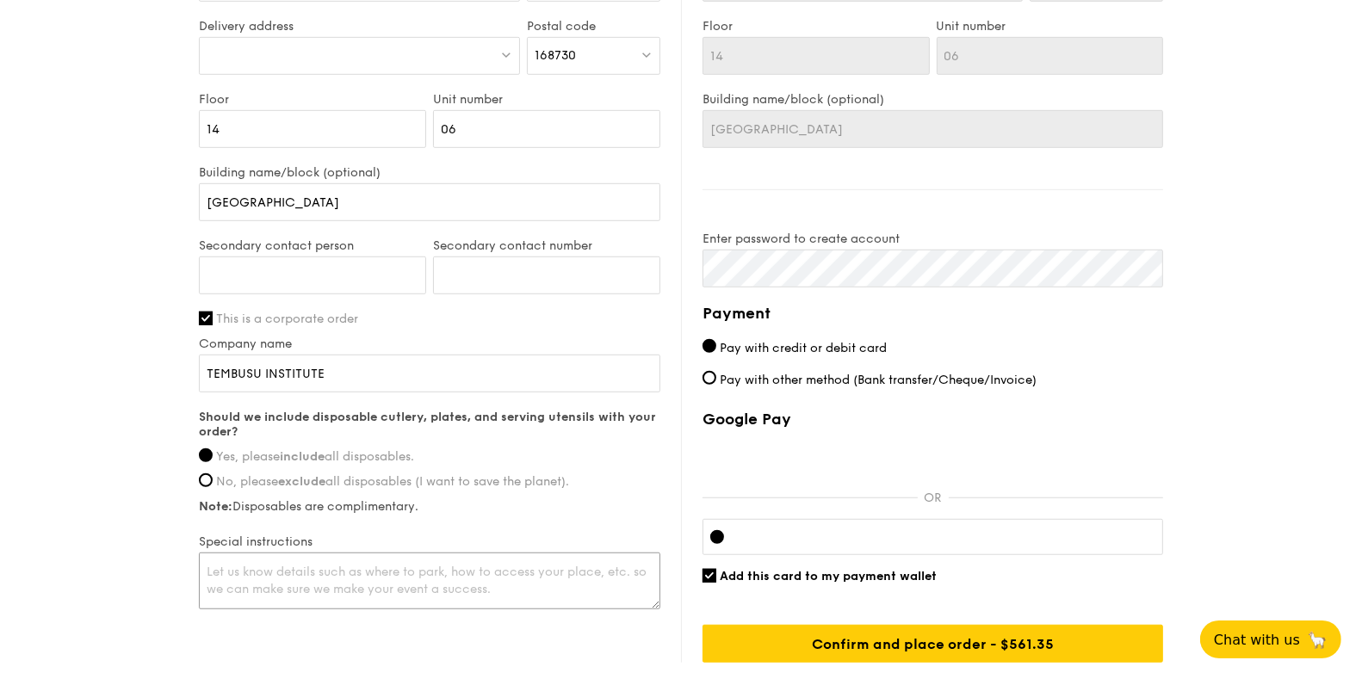
click at [222, 561] on textarea at bounding box center [430, 581] width 462 height 57
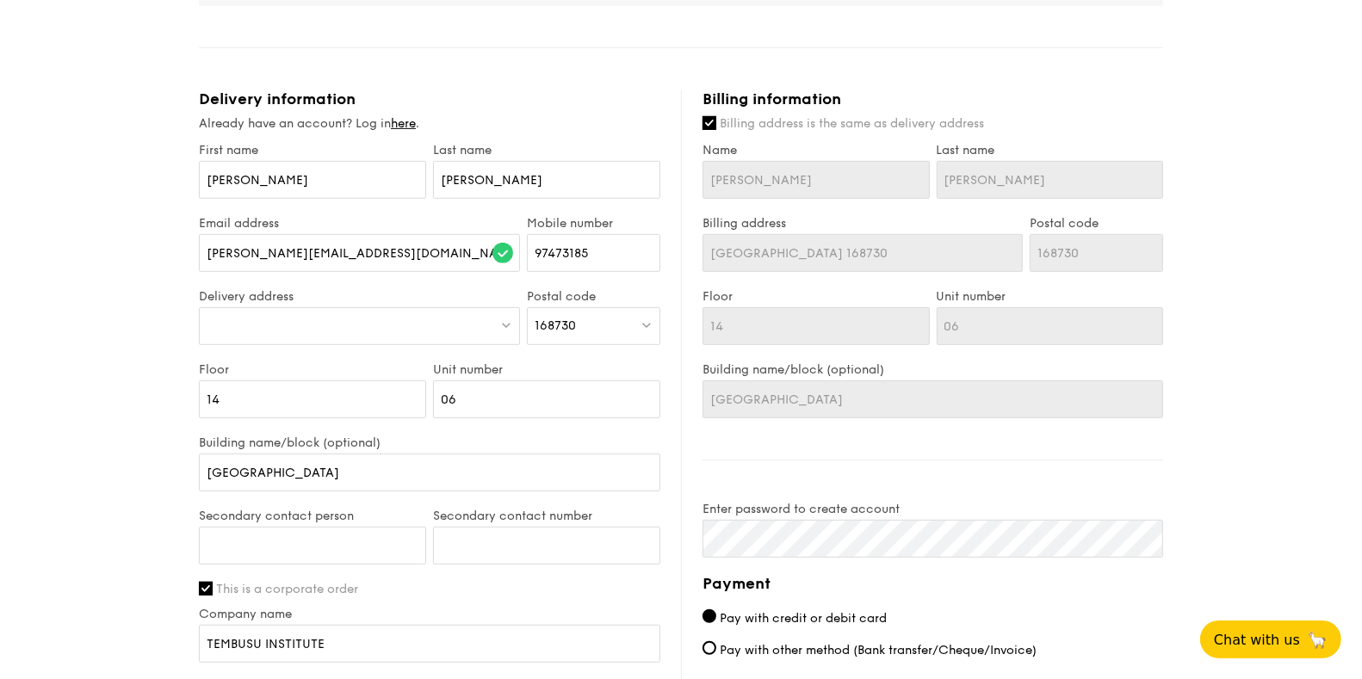
scroll to position [736, 0]
click at [1285, 377] on div "1 - Select menu 2 - Select items 3 - Check out Mini Buffet Menu $19 /guest ($20…" at bounding box center [681, 133] width 1362 height 1739
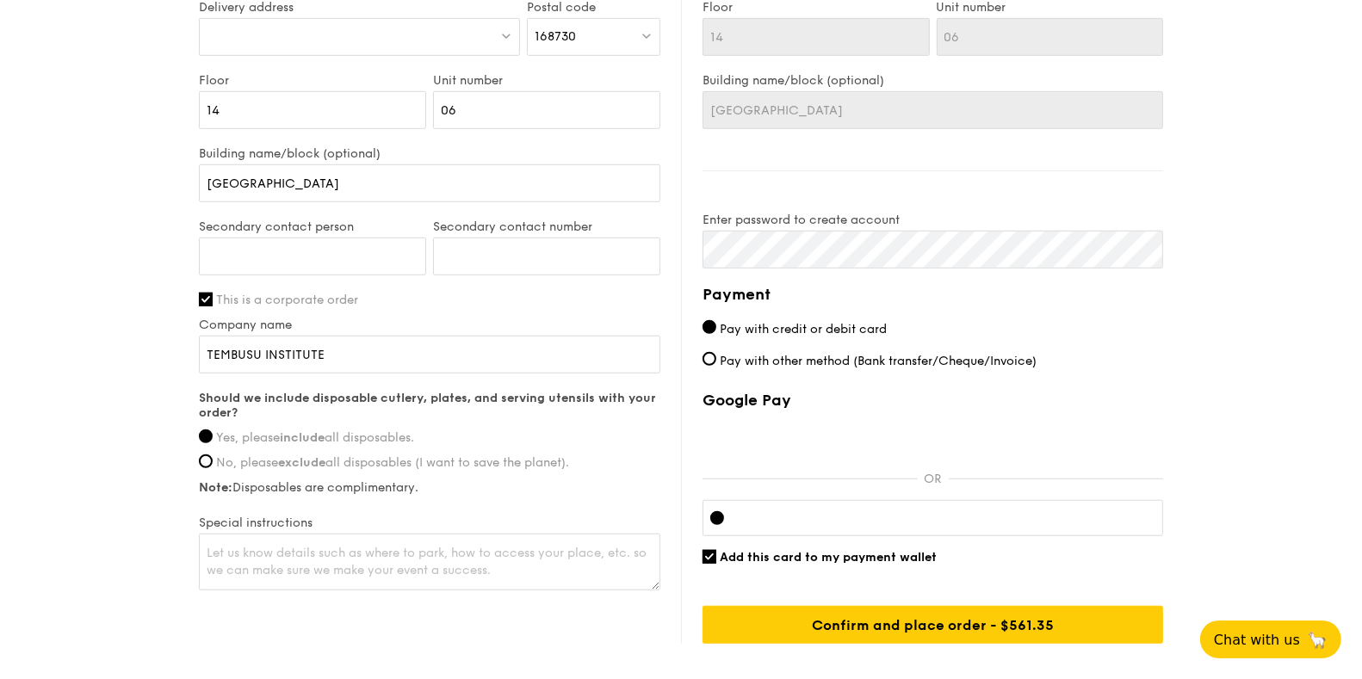
scroll to position [1043, 0]
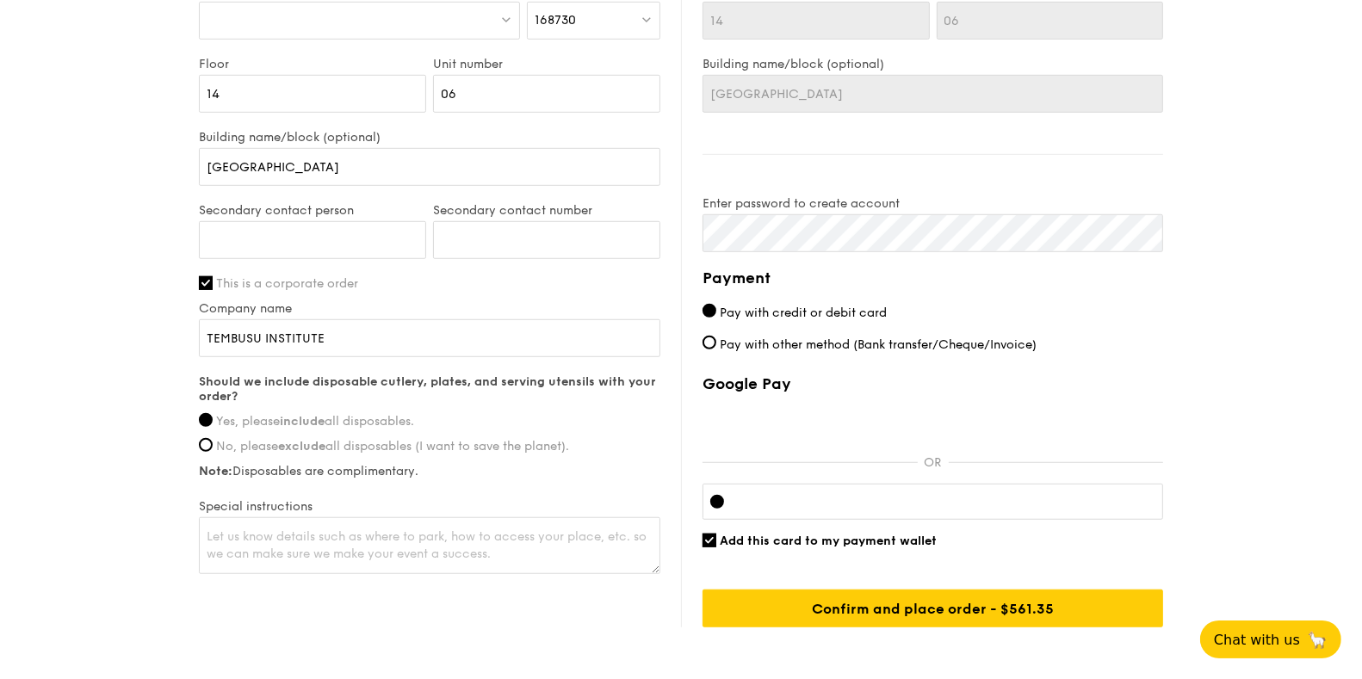
click at [830, 346] on span "Pay with other method (Bank transfer/Cheque/Invoice)" at bounding box center [878, 345] width 317 height 15
click at [716, 346] on input "Pay with other method (Bank transfer/Cheque/Invoice)" at bounding box center [710, 343] width 14 height 14
radio input "true"
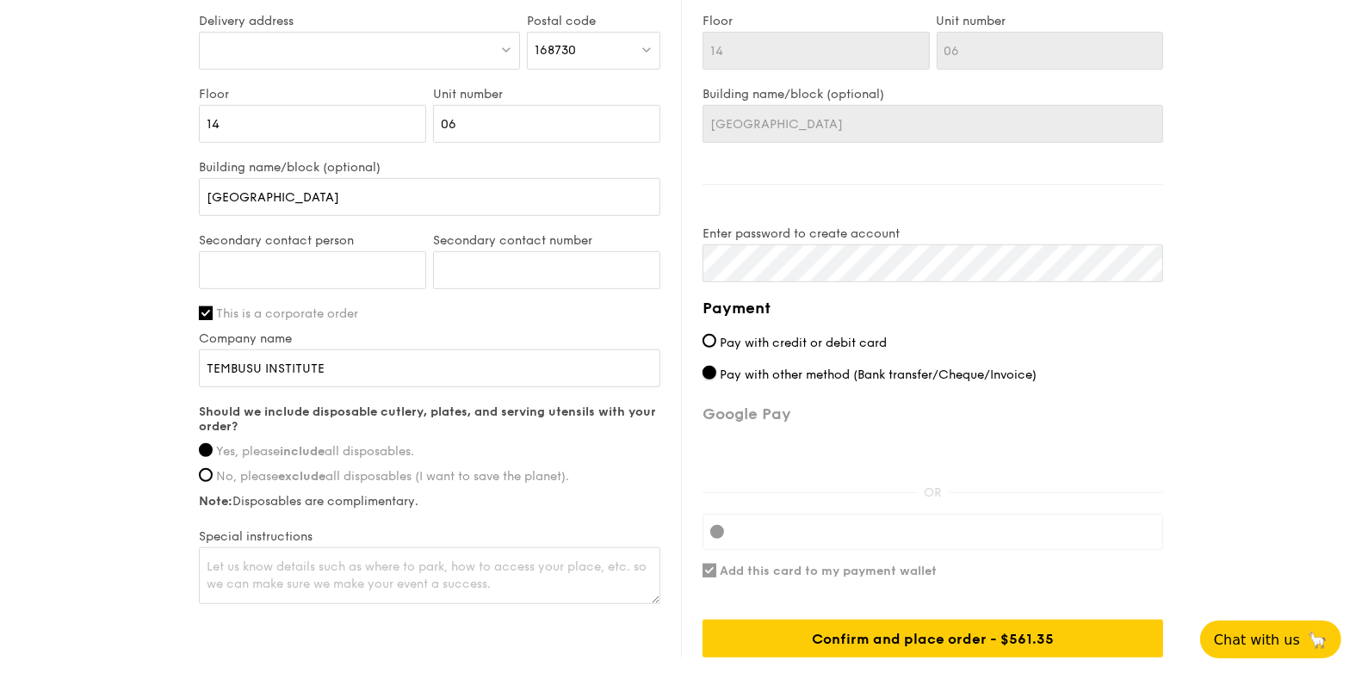
scroll to position [1118, 0]
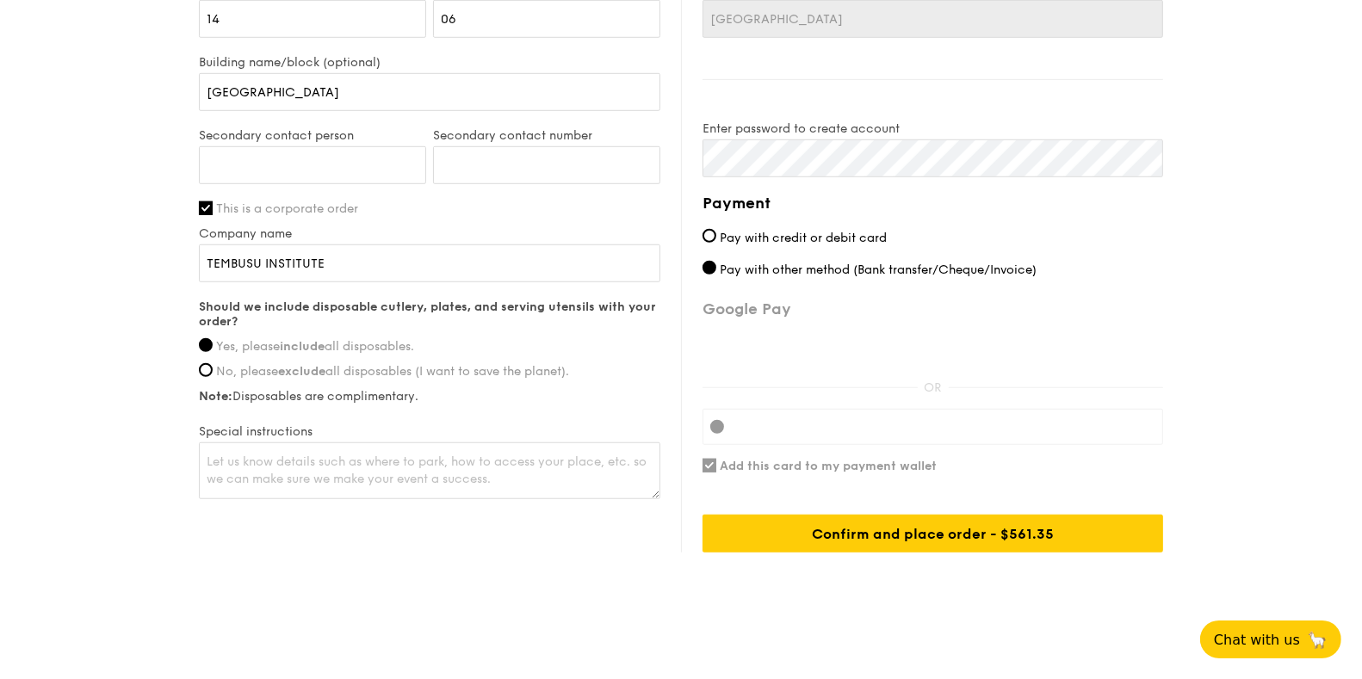
click at [705, 460] on div "Payment Pay with credit or debit card Pay with other method (Bank transfer/Cheq…" at bounding box center [933, 372] width 461 height 362
click at [816, 245] on div "Payment Pay with credit or debit card Pay with other method (Bank transfer/Cheq…" at bounding box center [933, 372] width 461 height 362
click at [816, 235] on span "Pay with credit or debit card" at bounding box center [803, 238] width 167 height 15
click at [716, 235] on input "Pay with credit or debit card" at bounding box center [710, 236] width 14 height 14
radio input "true"
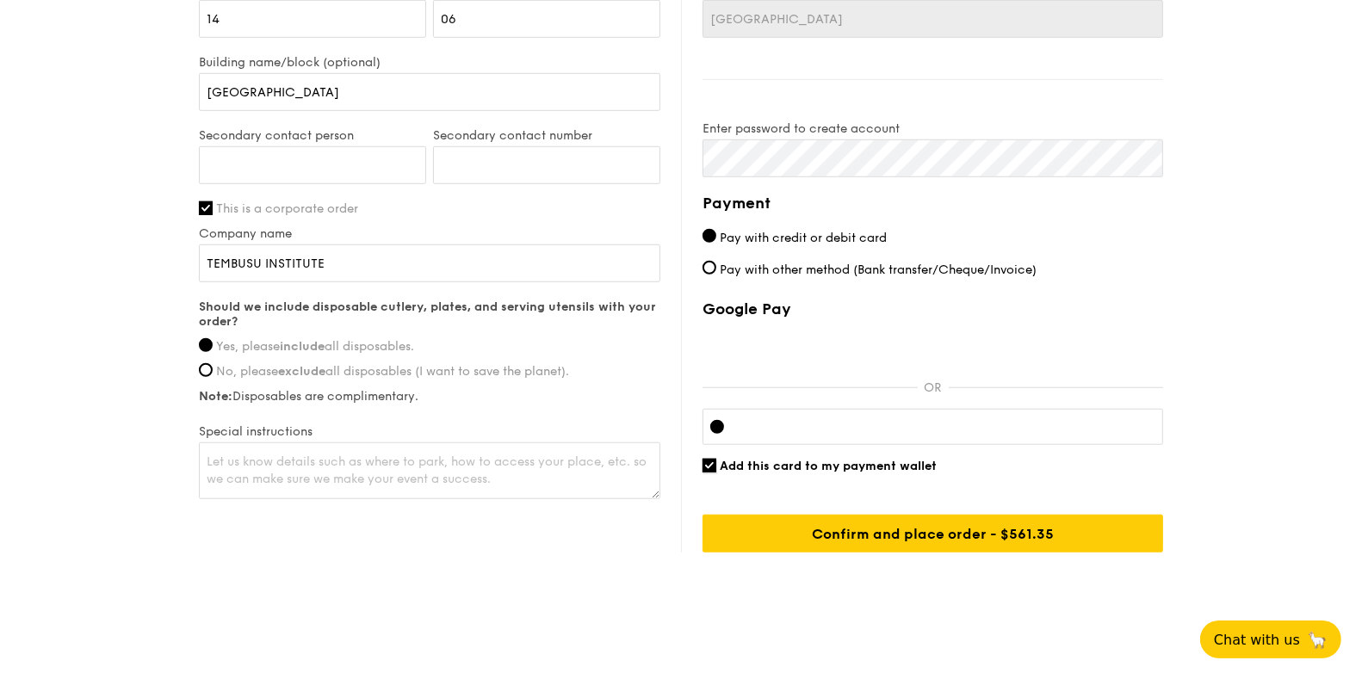
click at [709, 462] on input "Add this card to my payment wallet" at bounding box center [710, 466] width 14 height 14
checkbox input "false"
click at [783, 261] on label "Pay with other method (Bank transfer/Cheque/Invoice)" at bounding box center [933, 270] width 461 height 18
click at [716, 261] on input "Pay with other method (Bank transfer/Cheque/Invoice)" at bounding box center [710, 268] width 14 height 14
radio input "true"
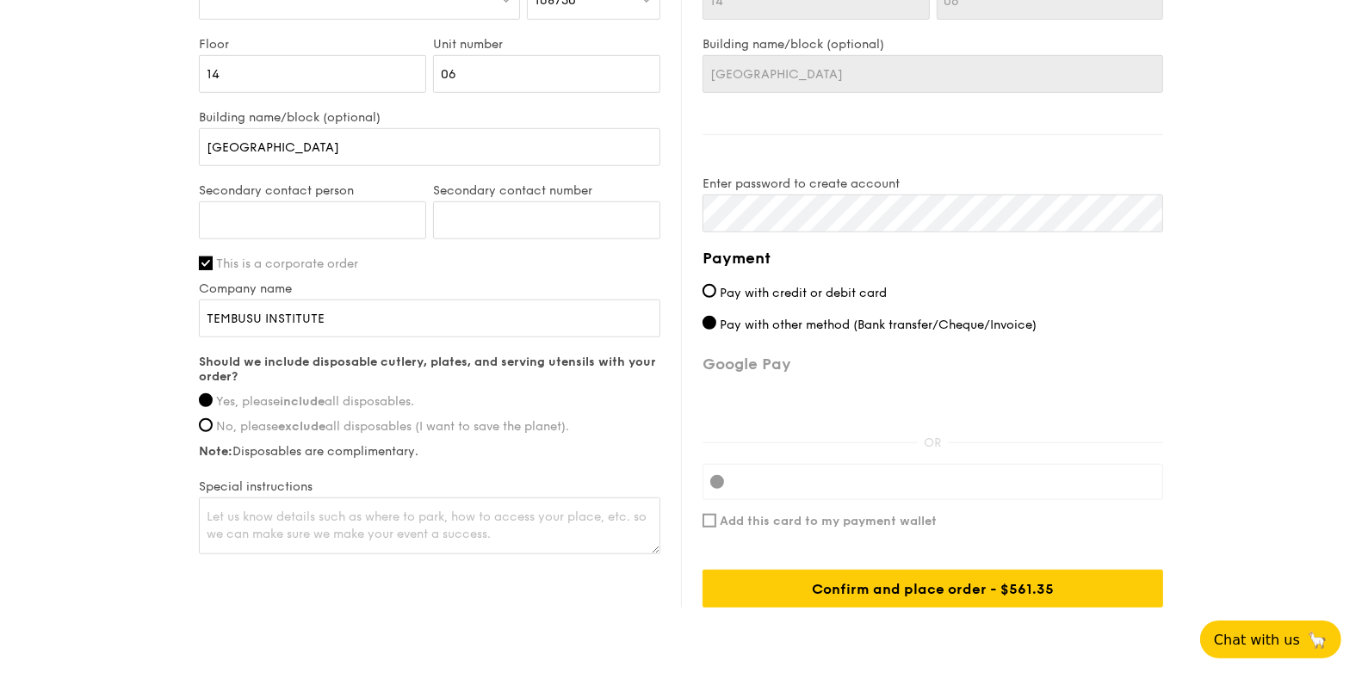
scroll to position [0, 0]
